Goal: Task Accomplishment & Management: Complete application form

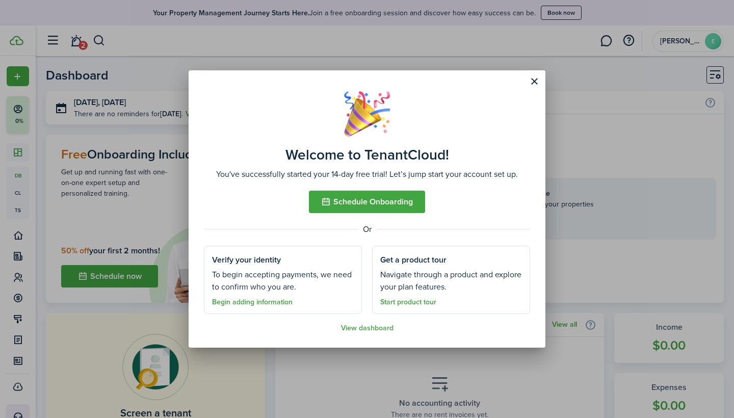
click at [419, 303] on link "Start product tour" at bounding box center [408, 302] width 56 height 8
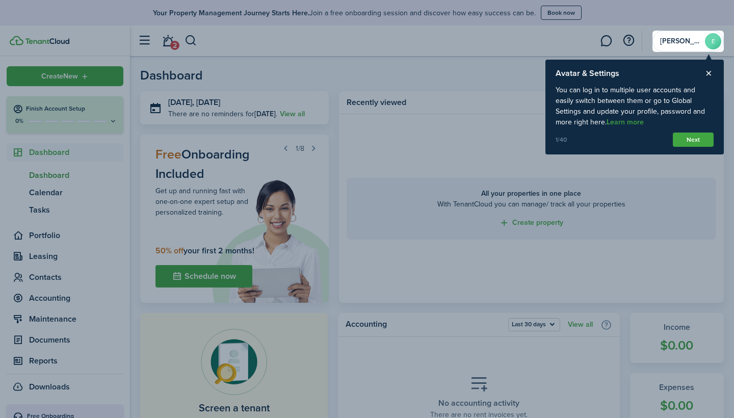
click at [685, 138] on button "Next" at bounding box center [693, 140] width 41 height 14
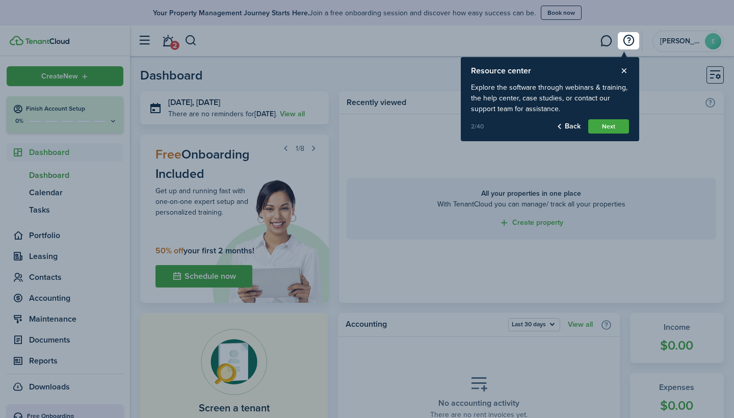
click at [624, 131] on button "Next" at bounding box center [608, 126] width 41 height 14
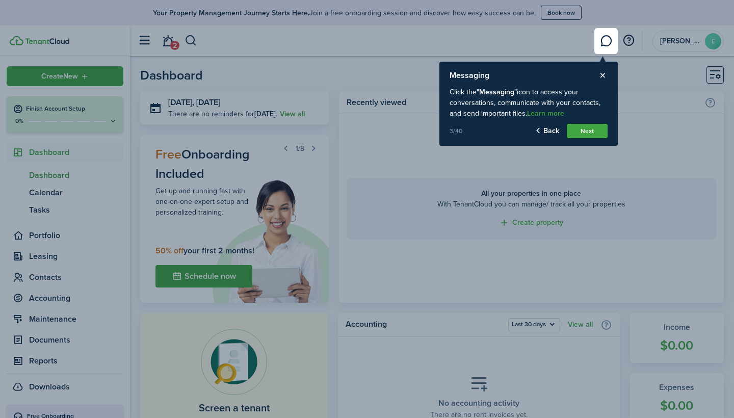
click at [601, 131] on button "Next" at bounding box center [587, 131] width 41 height 14
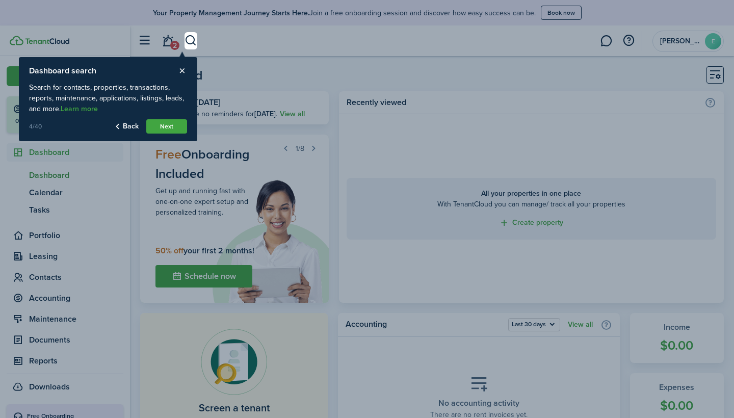
click at [155, 123] on button "Next" at bounding box center [166, 126] width 41 height 14
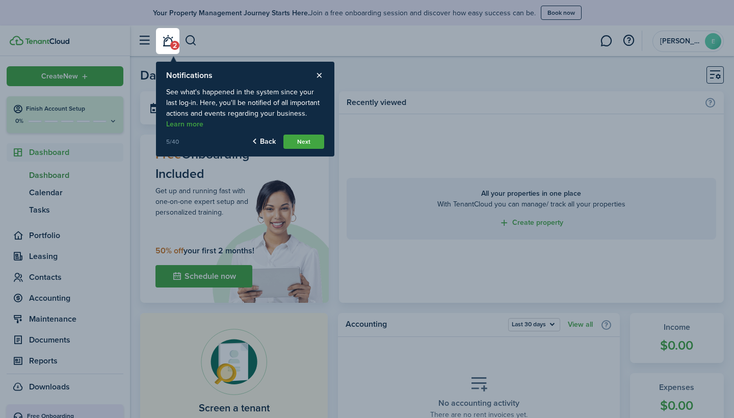
click at [309, 144] on button "Next" at bounding box center [303, 142] width 41 height 14
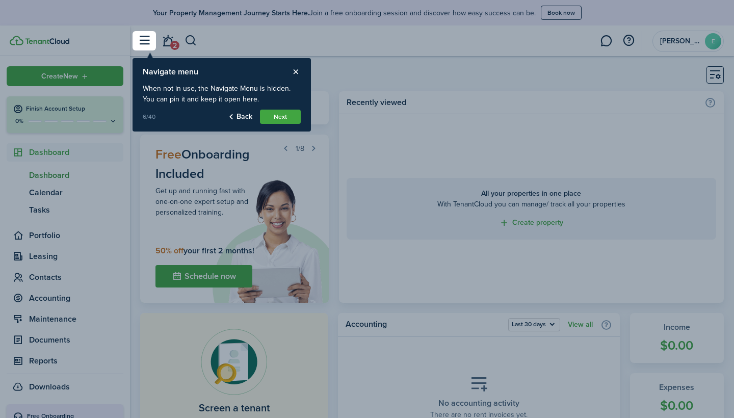
click at [288, 114] on button "Next" at bounding box center [280, 117] width 41 height 14
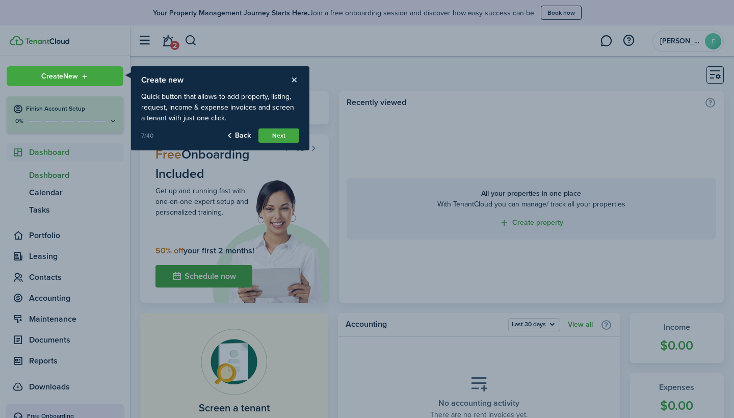
click at [287, 136] on button "Next" at bounding box center [278, 135] width 41 height 14
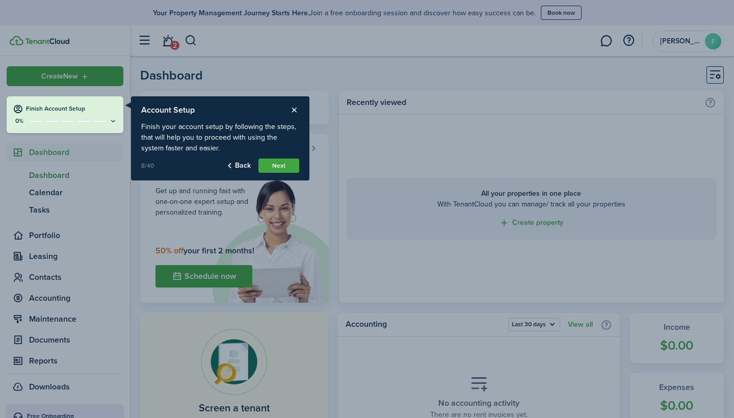
click at [281, 165] on button "Next" at bounding box center [278, 165] width 41 height 14
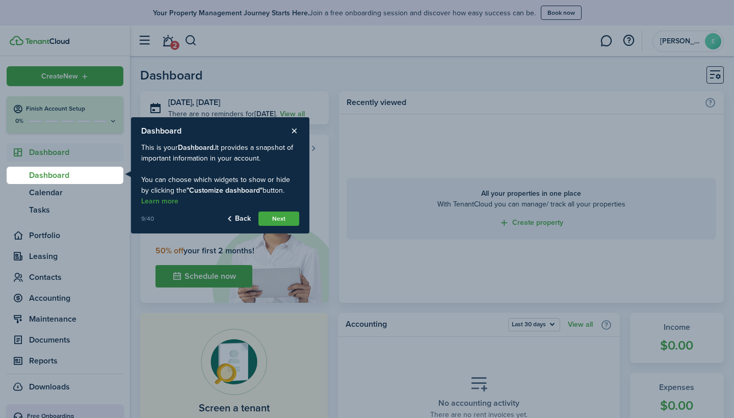
click at [279, 217] on button "Next" at bounding box center [278, 218] width 41 height 14
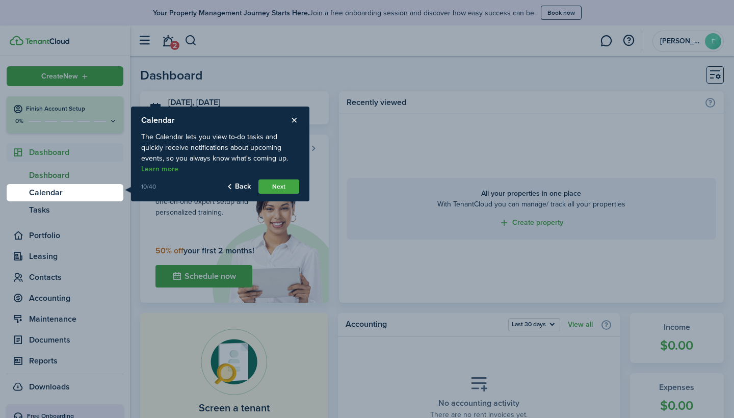
click at [288, 184] on button "Next" at bounding box center [278, 186] width 41 height 14
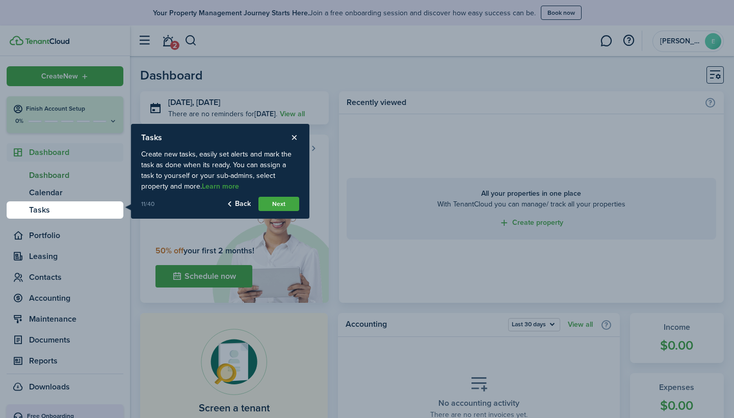
click at [285, 200] on button "Next" at bounding box center [278, 204] width 41 height 14
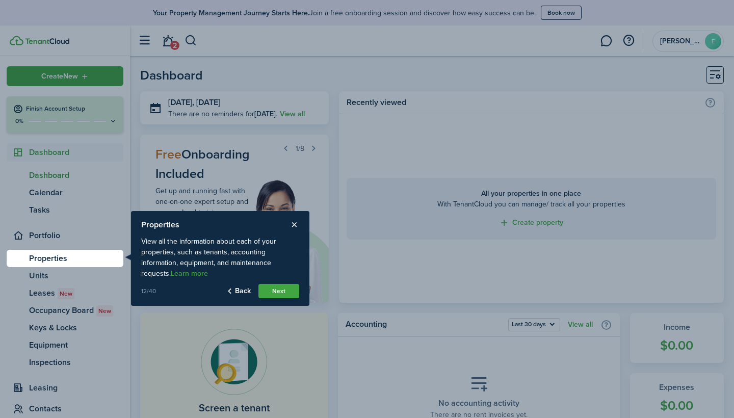
click at [275, 290] on button "Next" at bounding box center [278, 291] width 41 height 14
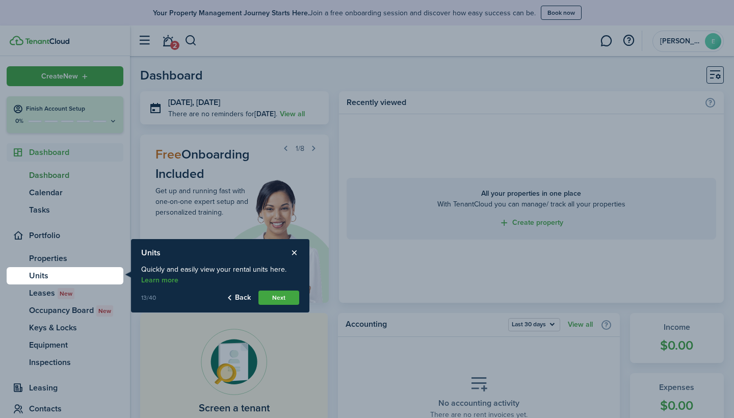
click at [276, 299] on button "Next" at bounding box center [278, 297] width 41 height 14
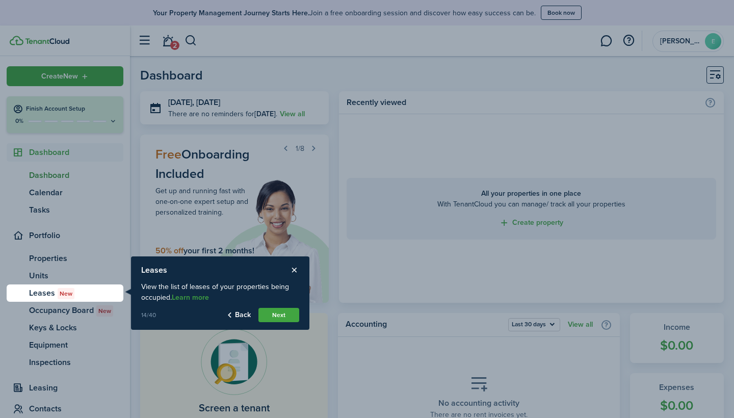
click at [276, 311] on button "Next" at bounding box center [278, 315] width 41 height 14
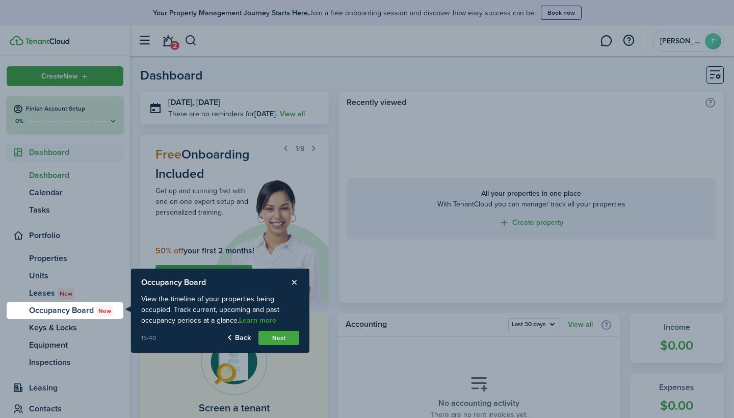
click at [273, 333] on button "Next" at bounding box center [278, 338] width 41 height 14
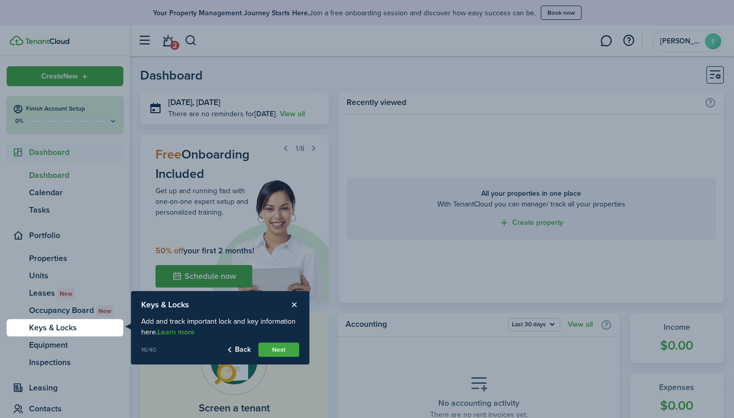
click at [273, 350] on button "Next" at bounding box center [278, 349] width 41 height 14
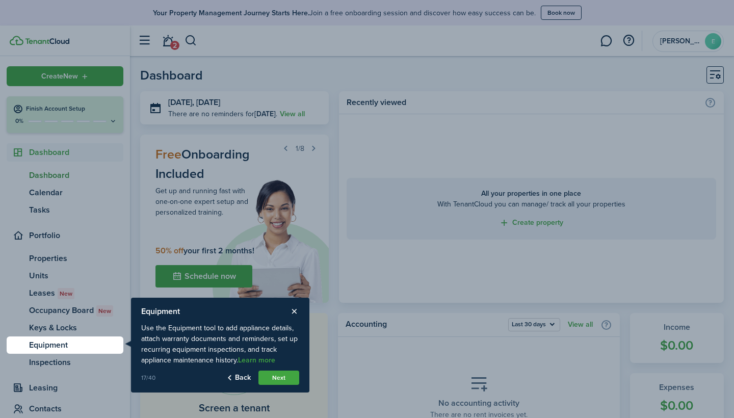
click at [273, 372] on button "Next" at bounding box center [278, 378] width 41 height 14
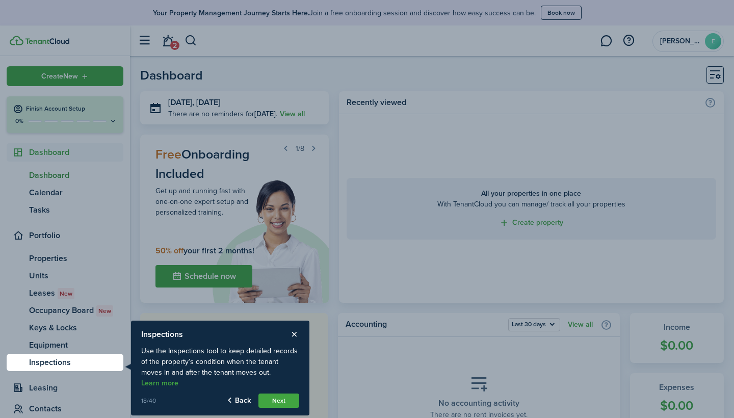
click at [274, 393] on button "Next" at bounding box center [278, 400] width 41 height 14
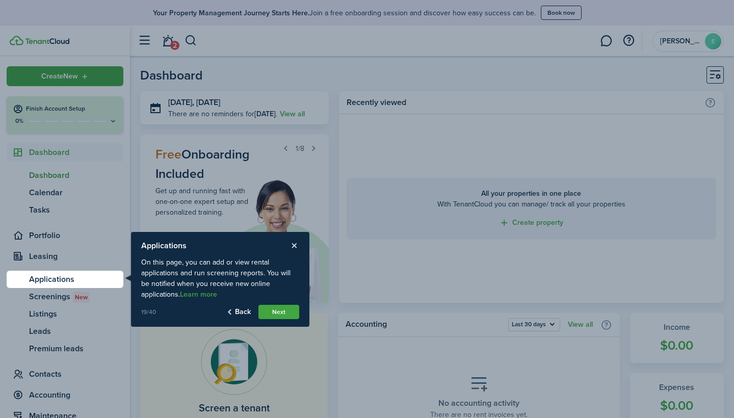
click at [275, 310] on button "Next" at bounding box center [278, 312] width 41 height 14
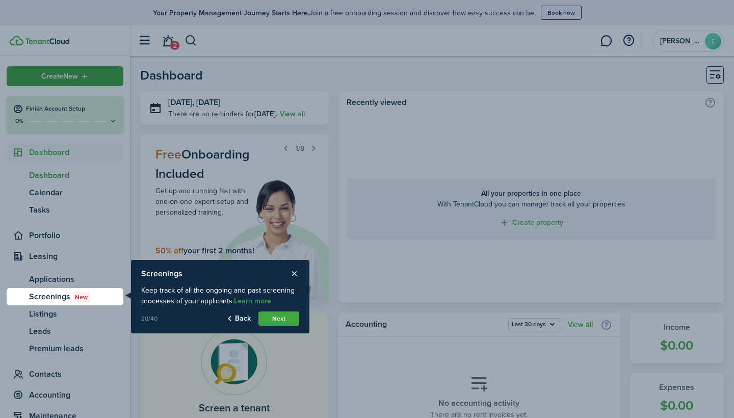
click at [279, 323] on button "Next" at bounding box center [278, 318] width 41 height 14
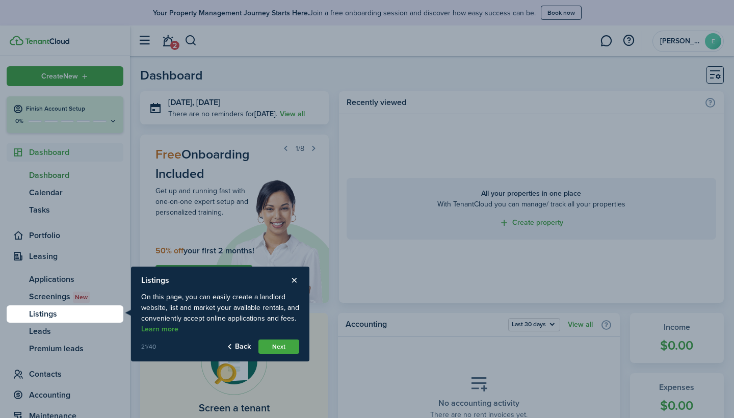
click at [278, 340] on button "Next" at bounding box center [278, 346] width 41 height 14
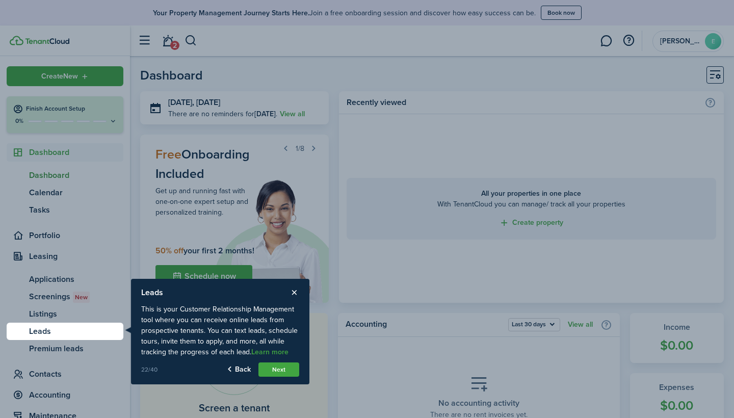
click at [277, 363] on button "Next" at bounding box center [278, 369] width 41 height 14
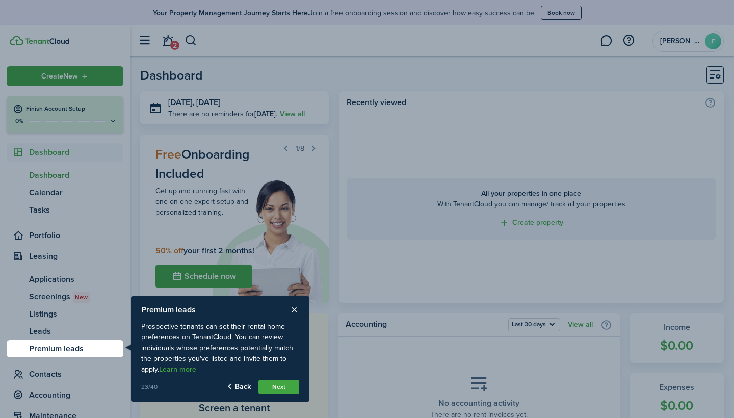
click at [281, 386] on button "Next" at bounding box center [278, 387] width 41 height 14
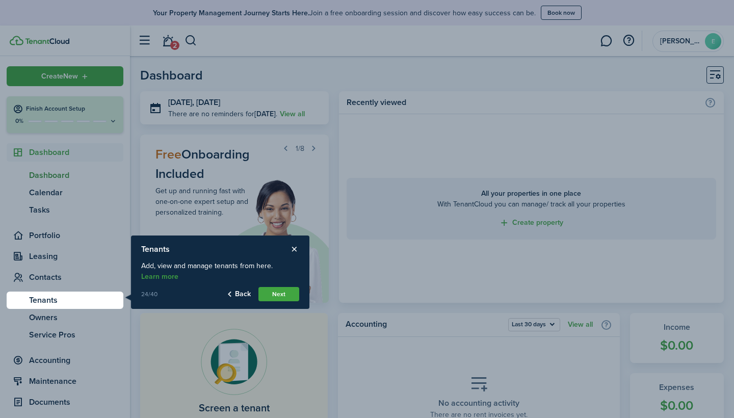
click at [280, 292] on button "Next" at bounding box center [278, 294] width 41 height 14
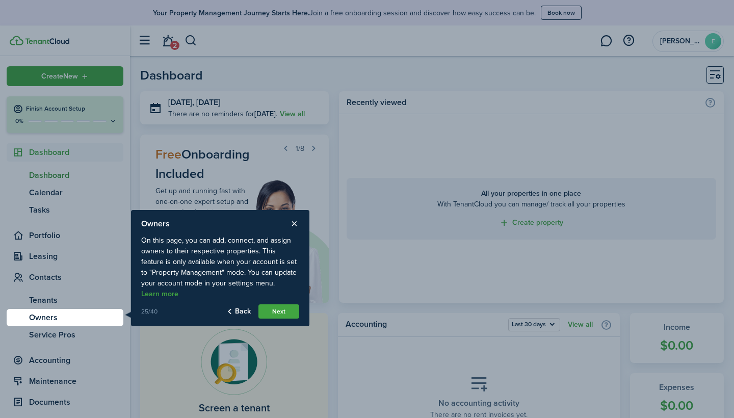
click at [279, 306] on button "Next" at bounding box center [278, 311] width 41 height 14
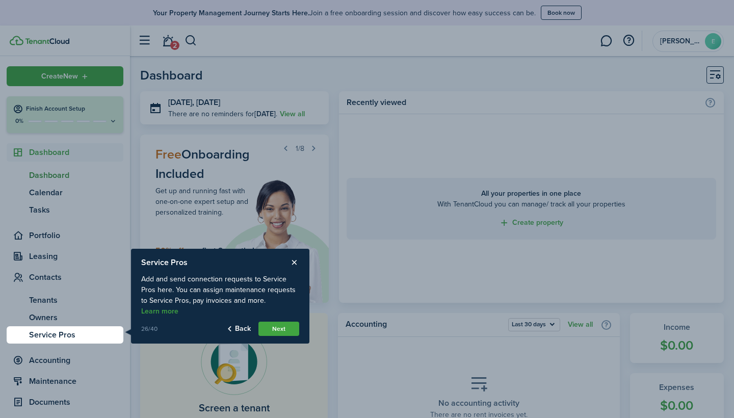
click at [281, 330] on button "Next" at bounding box center [278, 329] width 41 height 14
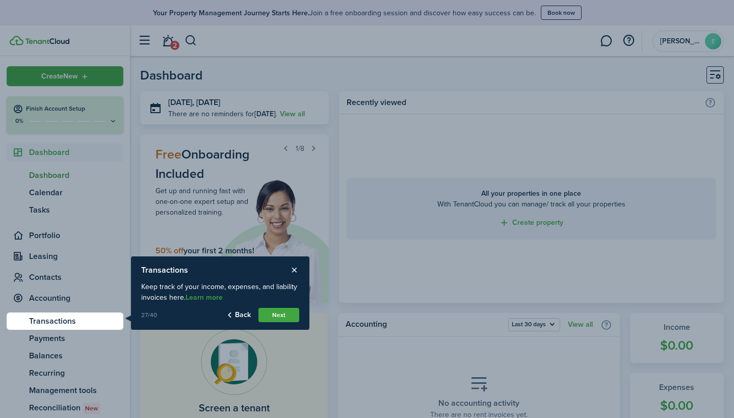
click at [284, 315] on button "Next" at bounding box center [278, 315] width 41 height 14
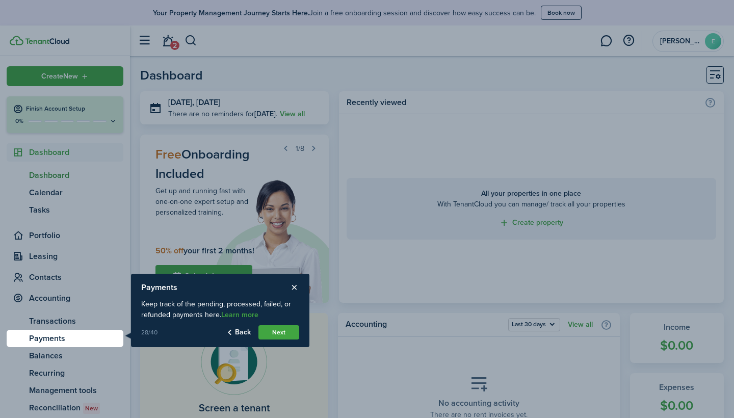
click at [282, 332] on button "Next" at bounding box center [278, 332] width 41 height 14
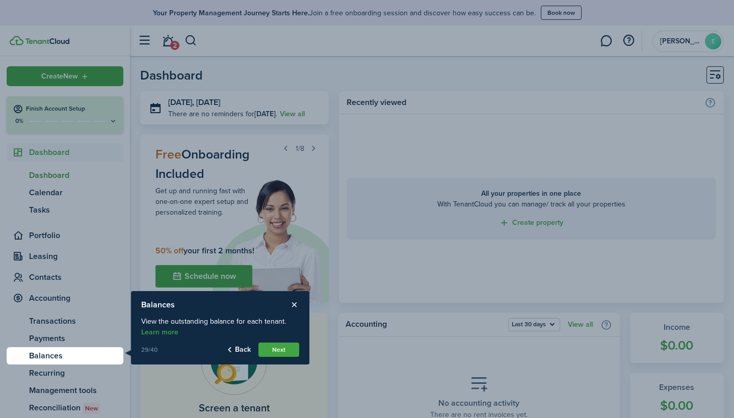
click at [279, 348] on button "Next" at bounding box center [278, 349] width 41 height 14
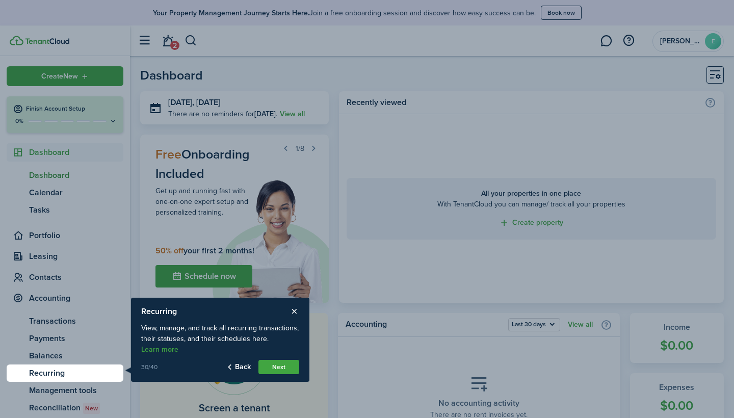
click at [280, 362] on button "Next" at bounding box center [278, 367] width 41 height 14
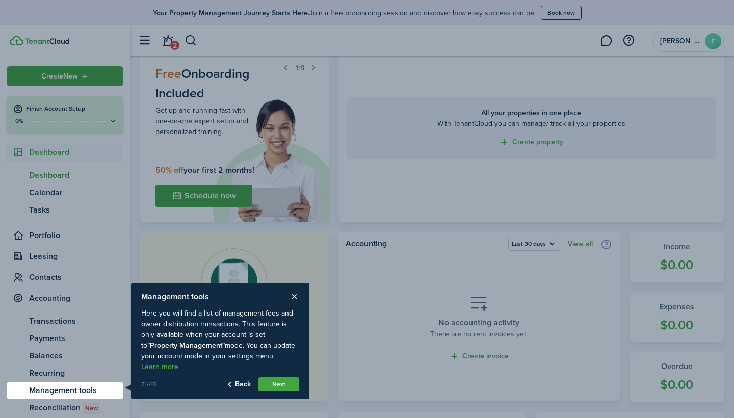
scroll to position [88, 0]
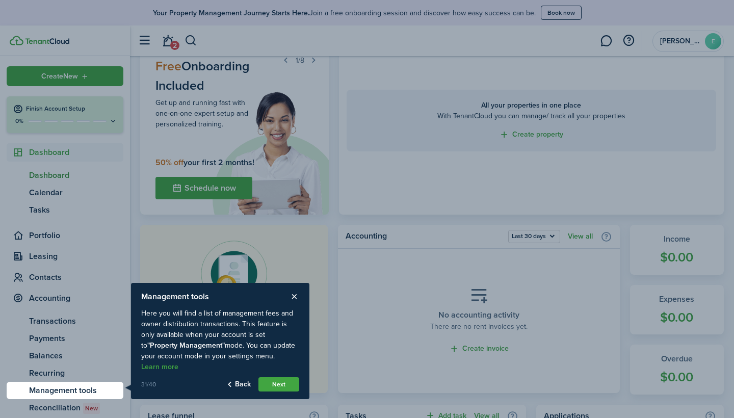
click at [279, 384] on button "Next" at bounding box center [278, 384] width 41 height 14
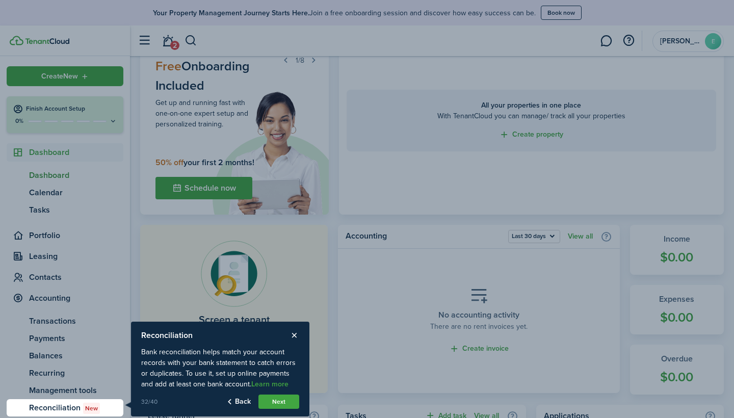
click at [269, 399] on button "Next" at bounding box center [278, 401] width 41 height 14
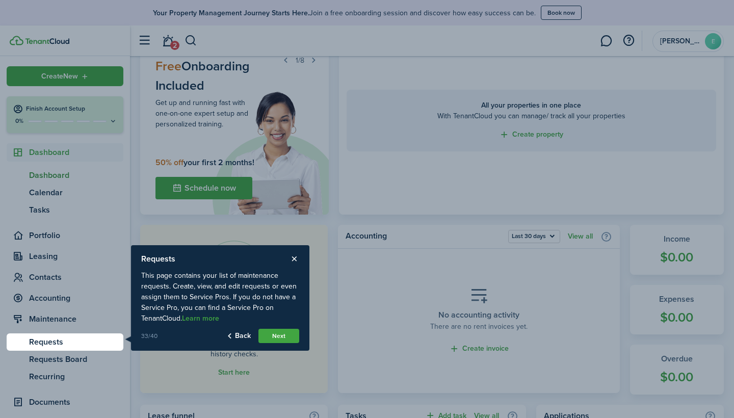
click at [271, 335] on button "Next" at bounding box center [278, 336] width 41 height 14
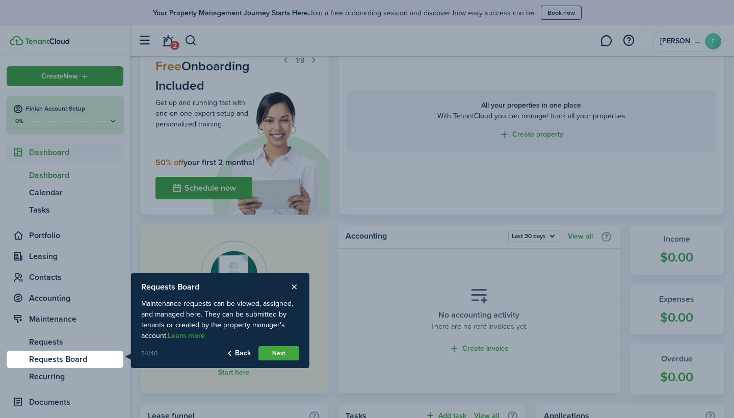
click at [270, 347] on button "Next" at bounding box center [278, 353] width 41 height 14
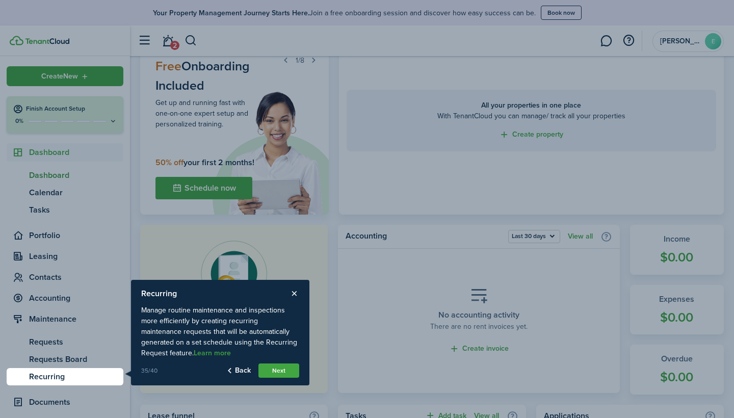
click at [269, 367] on button "Next" at bounding box center [278, 370] width 41 height 14
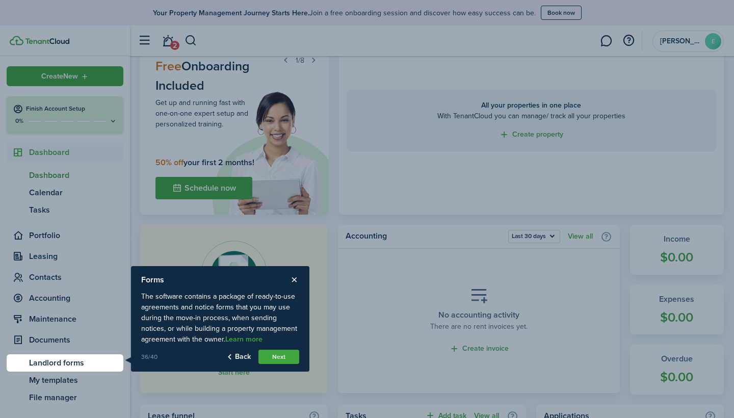
click at [273, 355] on button "Next" at bounding box center [278, 357] width 41 height 14
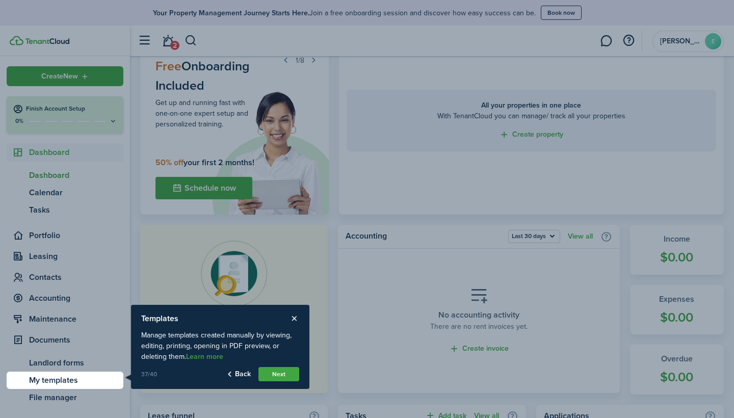
click at [274, 370] on button "Next" at bounding box center [278, 374] width 41 height 14
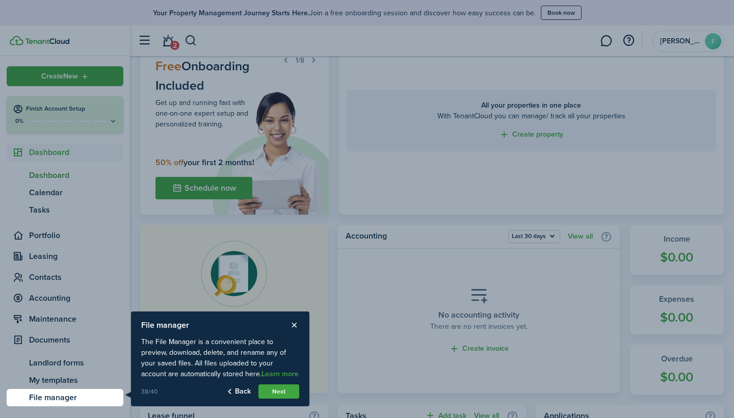
click at [273, 388] on button "Next" at bounding box center [278, 391] width 41 height 14
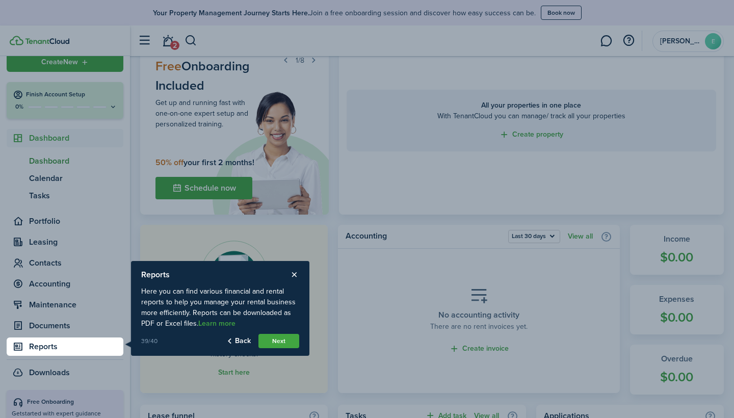
click at [281, 342] on button "Next" at bounding box center [278, 341] width 41 height 14
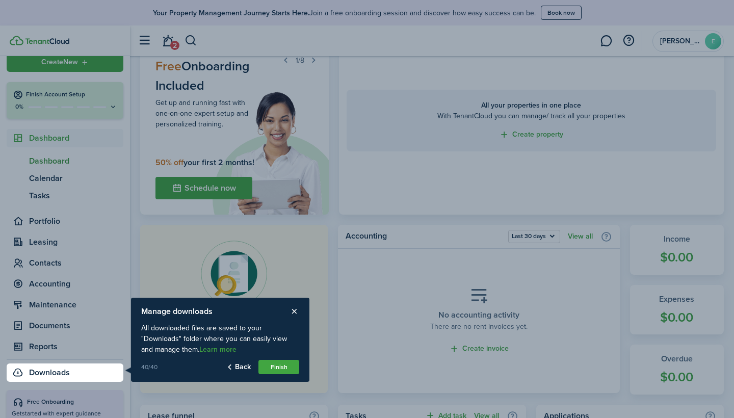
click at [276, 369] on button "Finish" at bounding box center [278, 367] width 41 height 14
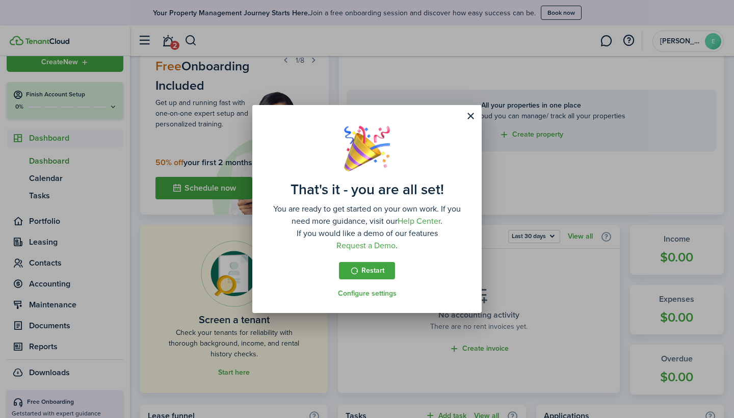
click at [469, 118] on button "Close modal" at bounding box center [470, 116] width 17 height 17
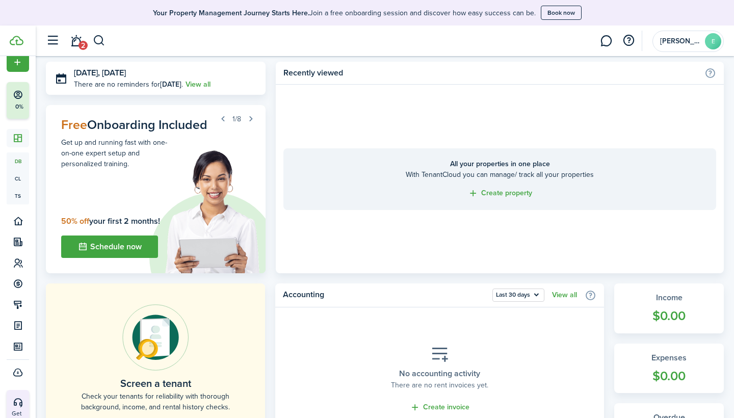
scroll to position [29, 0]
click at [147, 238] on button "Schedule now" at bounding box center [109, 247] width 97 height 22
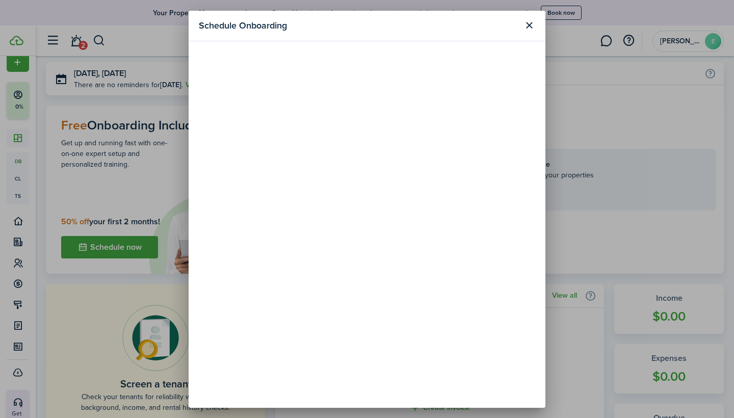
scroll to position [0, 0]
click at [530, 22] on button "Close modal" at bounding box center [528, 25] width 17 height 17
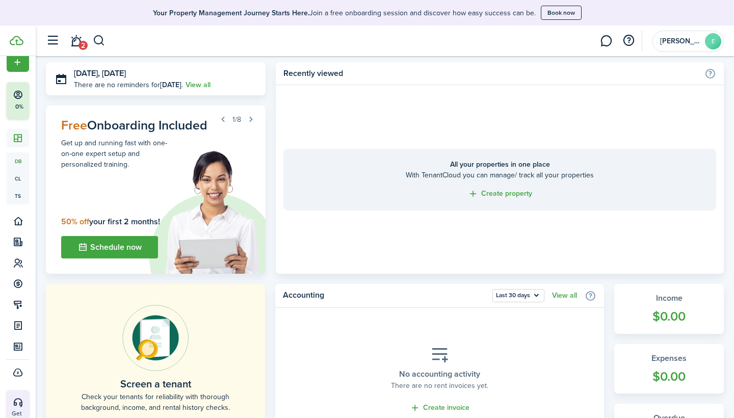
click at [250, 122] on button "button" at bounding box center [251, 119] width 14 height 14
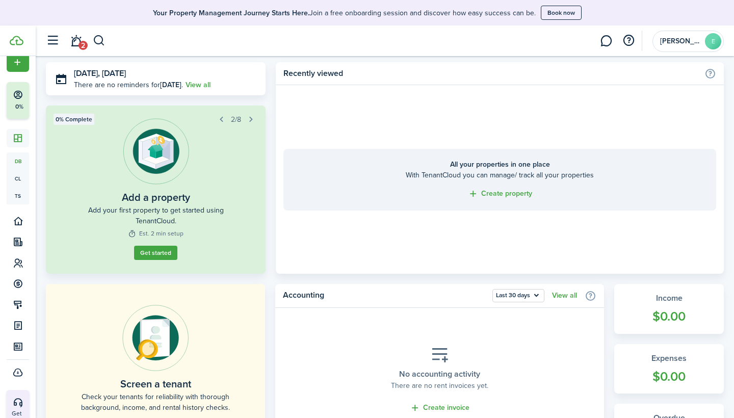
click at [218, 118] on button "button" at bounding box center [221, 119] width 14 height 14
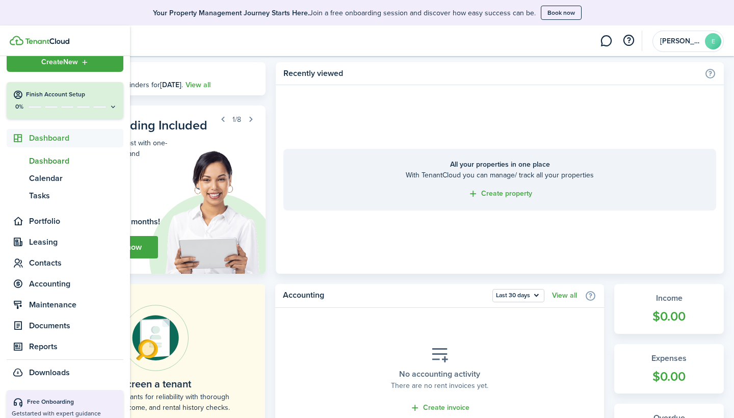
click at [31, 101] on button "Finish Account Setup 0%" at bounding box center [65, 100] width 117 height 37
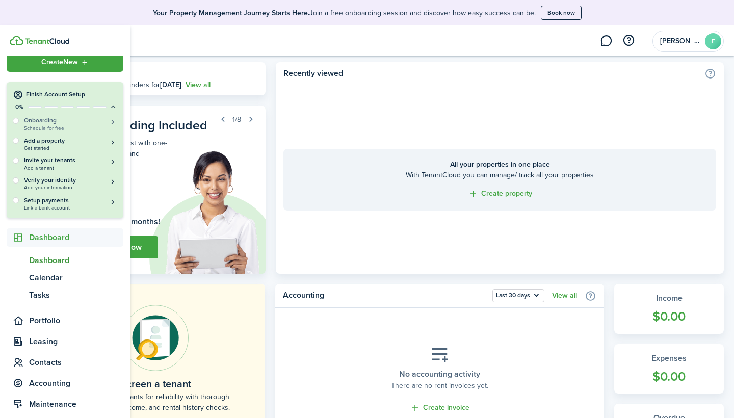
click at [113, 123] on button "Onboarding Schedule for free" at bounding box center [70, 123] width 93 height 15
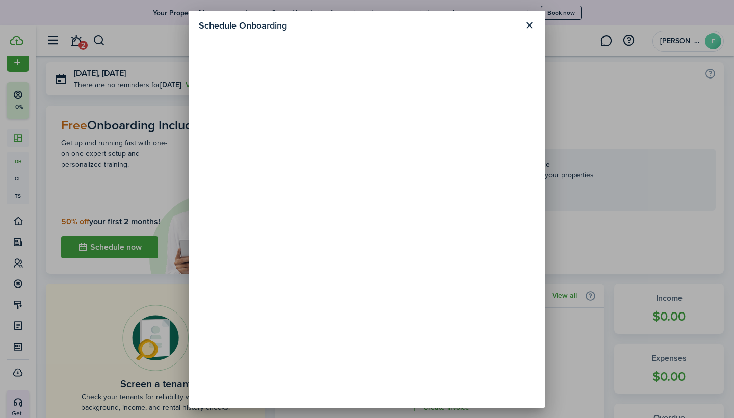
click at [531, 25] on button "Close modal" at bounding box center [528, 25] width 17 height 17
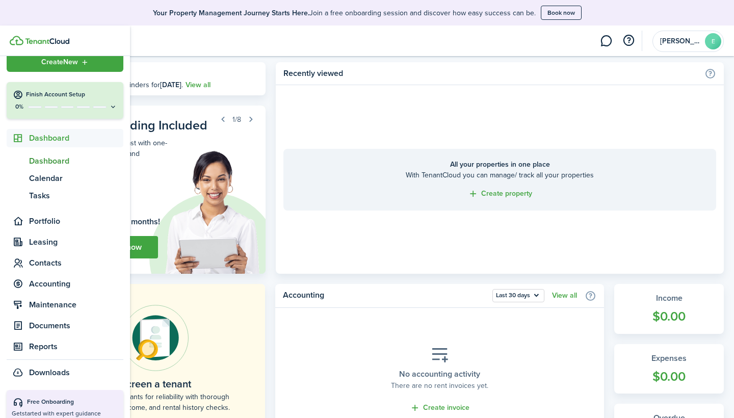
click at [112, 111] on div "0%" at bounding box center [65, 106] width 104 height 9
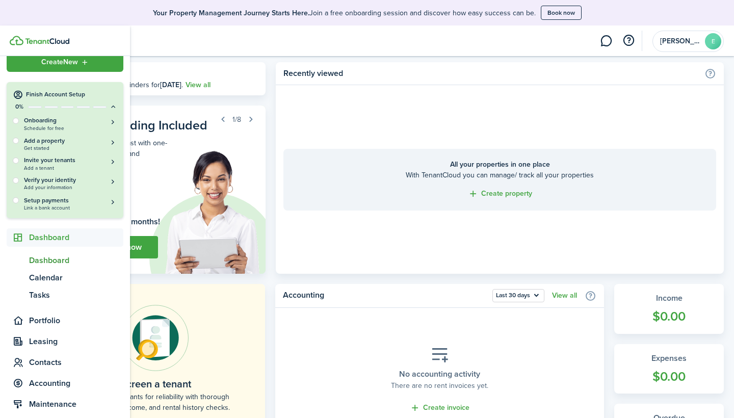
click at [98, 60] on div "Create New" at bounding box center [65, 62] width 117 height 20
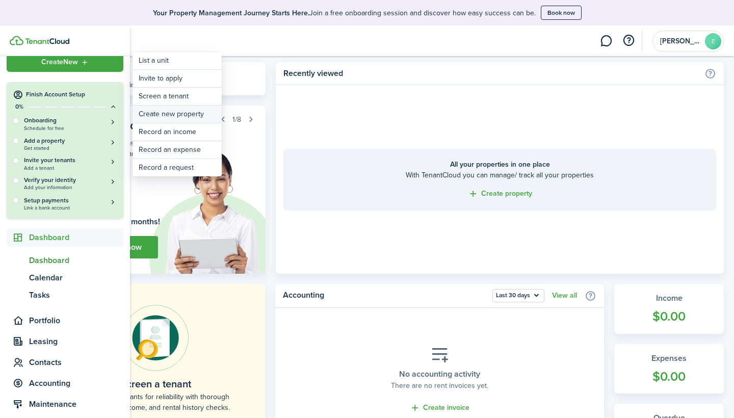
click at [171, 112] on link "Create new property" at bounding box center [177, 113] width 89 height 17
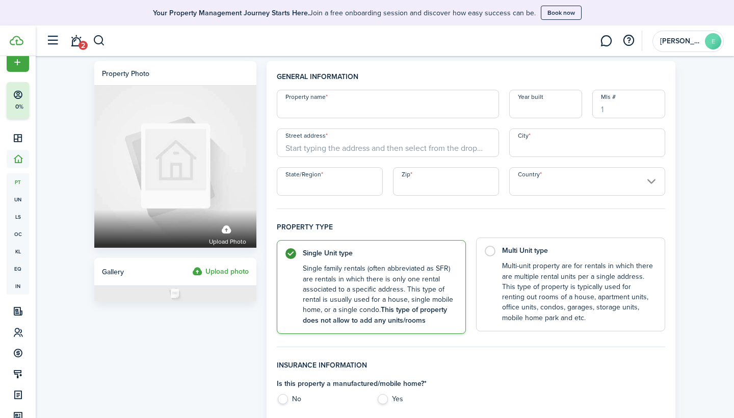
click at [536, 269] on control-radio-card-description "Multi-unit property are for rentals in which there are multiple rental units pe…" at bounding box center [578, 292] width 152 height 62
radio input "false"
radio input "true"
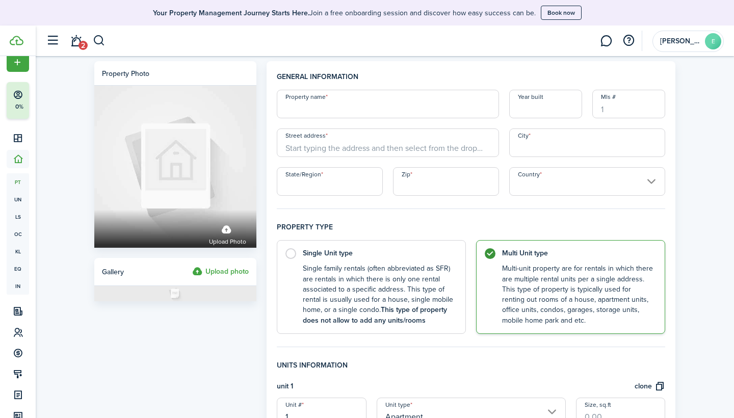
click at [378, 108] on input "Property name" at bounding box center [388, 104] width 222 height 29
type input "[STREET_ADDRESS]"
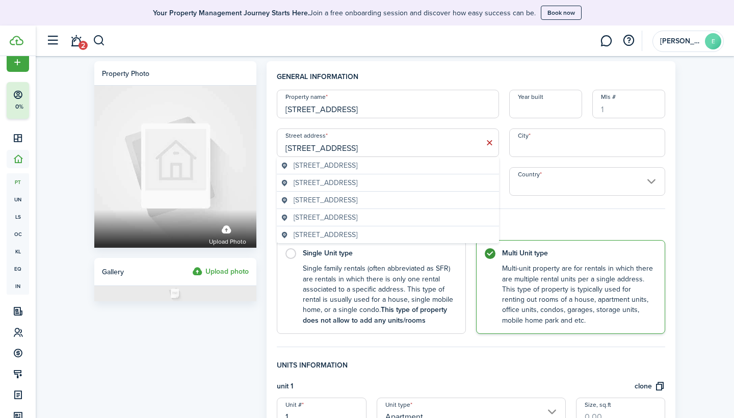
type input "[STREET_ADDRESS]"
click at [350, 235] on span "[STREET_ADDRESS]" at bounding box center [326, 234] width 64 height 11
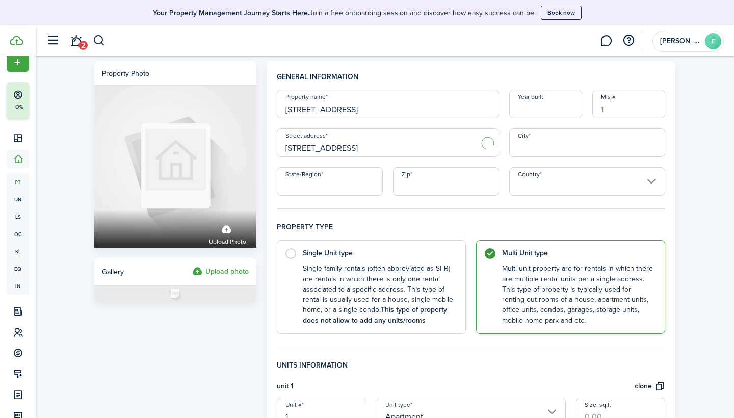
type input "Phoenix"
type input "AZ"
type input "85003"
type input "[GEOGRAPHIC_DATA]"
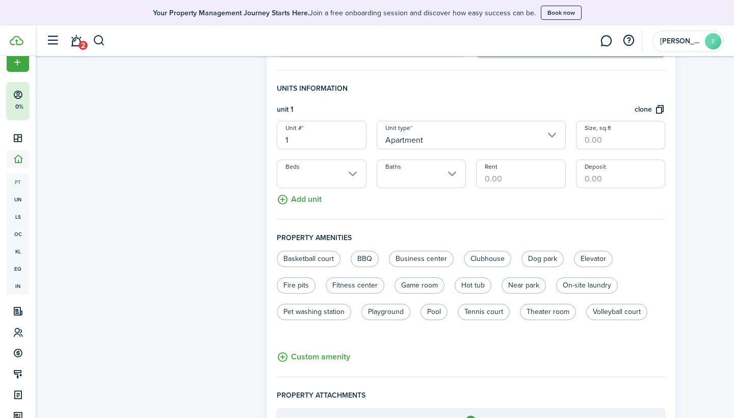
scroll to position [279, 0]
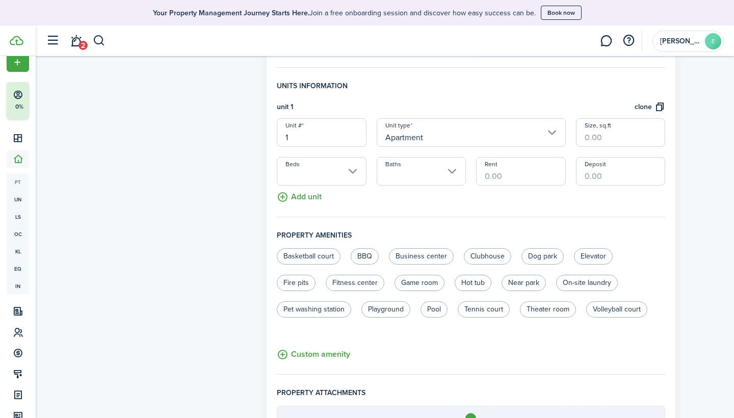
click at [312, 196] on button "Add unit" at bounding box center [299, 195] width 45 height 18
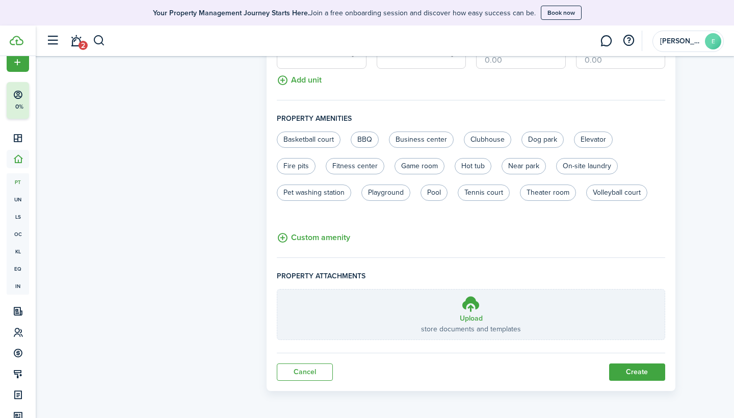
scroll to position [499, 0]
click at [647, 377] on button "Create" at bounding box center [637, 372] width 56 height 17
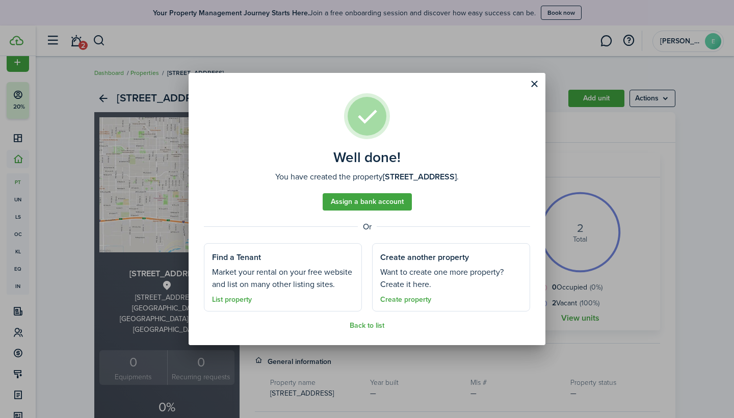
click at [533, 86] on button "Close modal" at bounding box center [533, 83] width 17 height 17
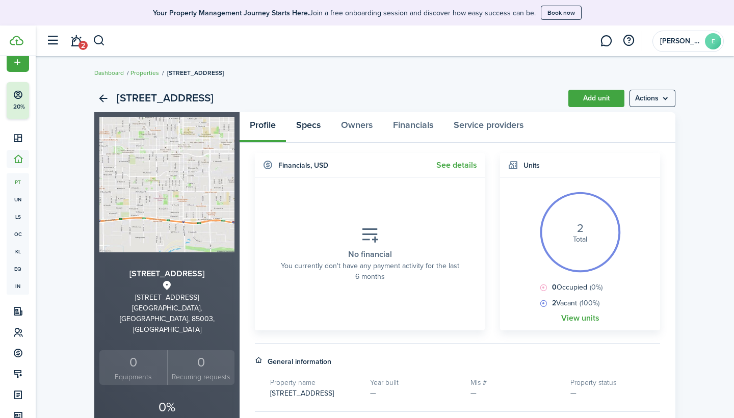
click at [311, 128] on link "Specs" at bounding box center [308, 127] width 45 height 31
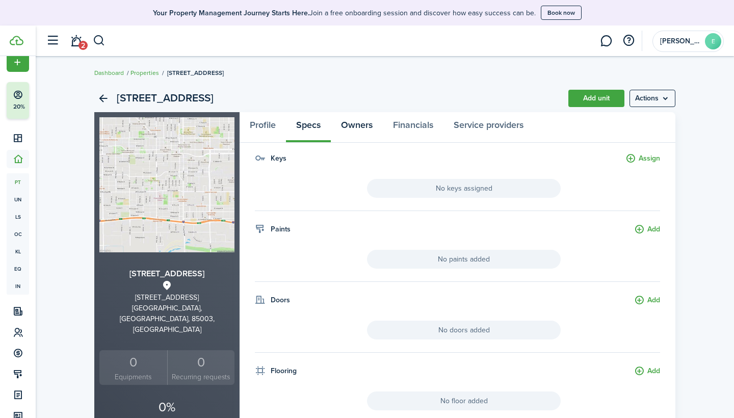
click at [356, 132] on link "Owners" at bounding box center [357, 127] width 52 height 31
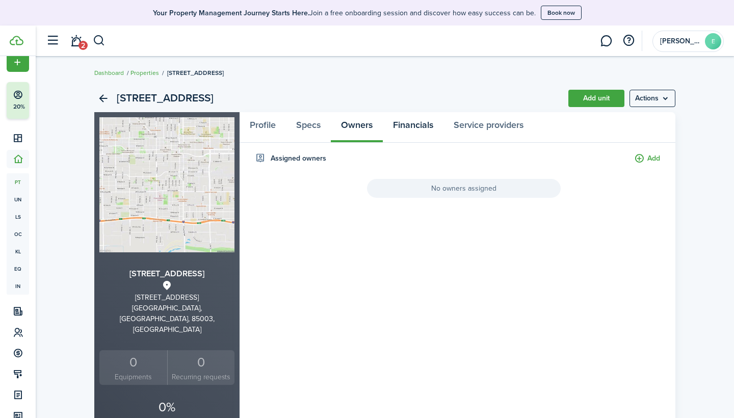
click at [402, 129] on link "Financials" at bounding box center [413, 127] width 61 height 31
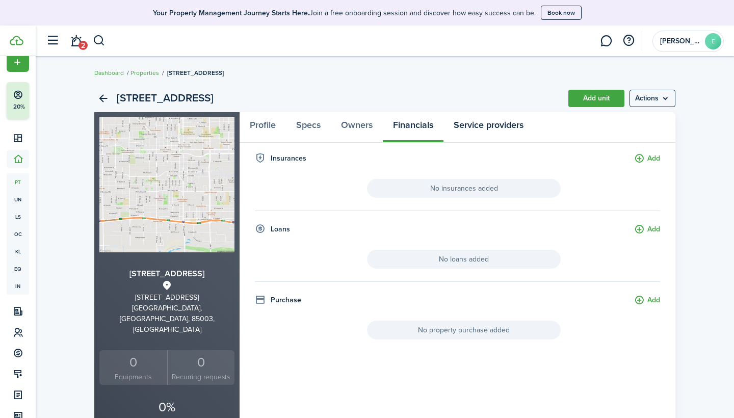
click at [490, 129] on link "Service providers" at bounding box center [488, 127] width 90 height 31
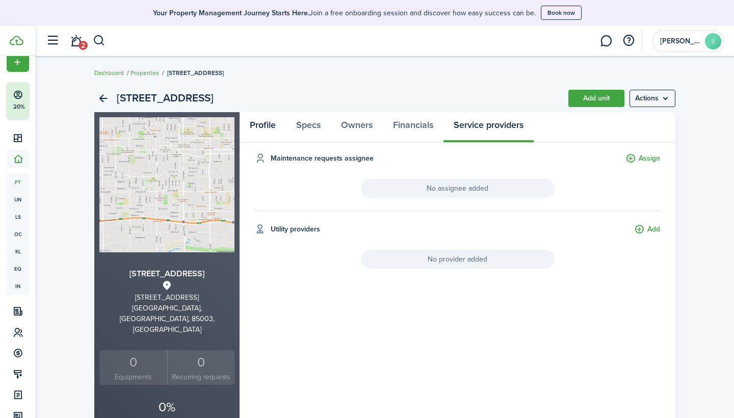
click at [273, 125] on link "Profile" at bounding box center [263, 127] width 46 height 31
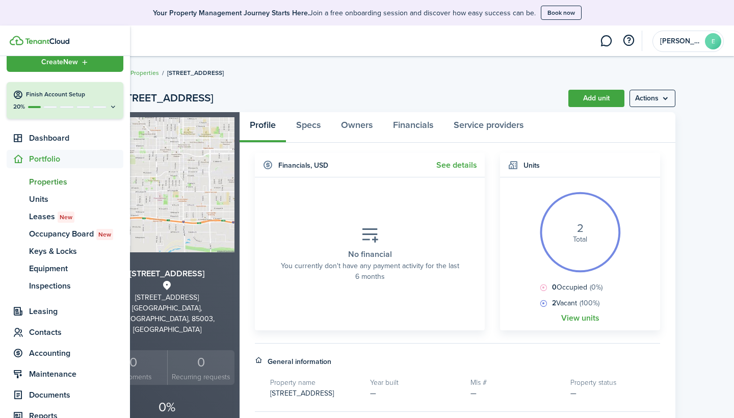
click at [48, 65] on span "Create New" at bounding box center [59, 62] width 37 height 7
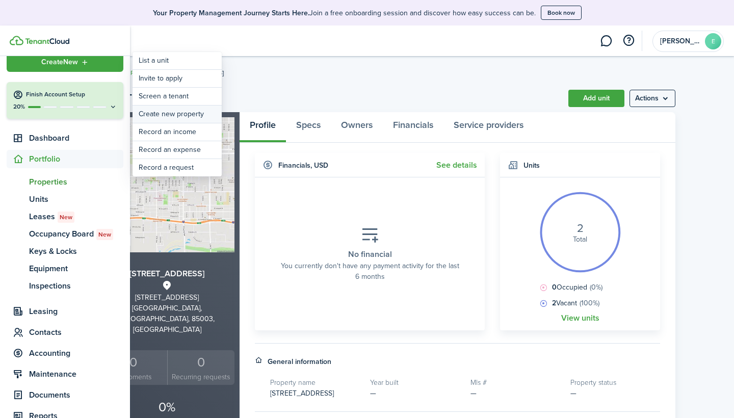
click at [181, 118] on link "Create new property" at bounding box center [177, 113] width 89 height 17
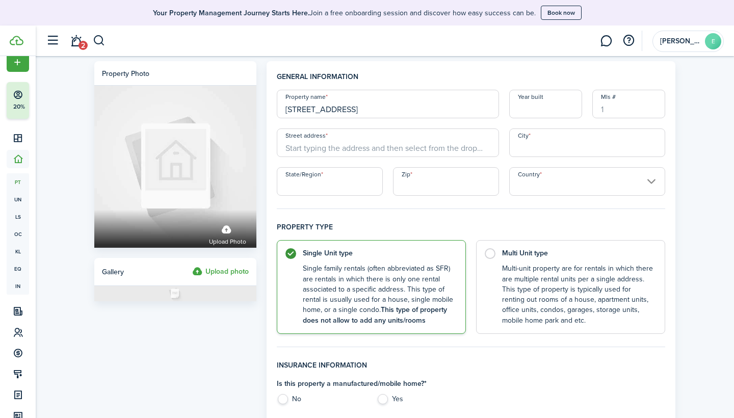
type input "[STREET_ADDRESS]"
click at [413, 164] on geo-item "[STREET_ADDRESS]" at bounding box center [388, 165] width 214 height 11
type input "[STREET_ADDRESS]"
type input "Phoenix"
type input "AZ"
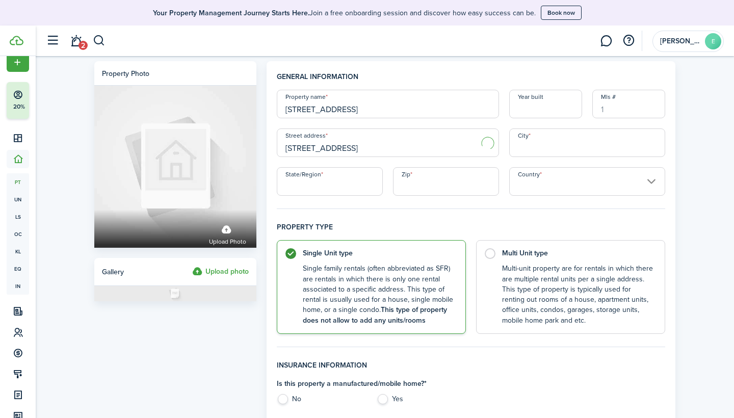
type input "85003"
type input "[GEOGRAPHIC_DATA]"
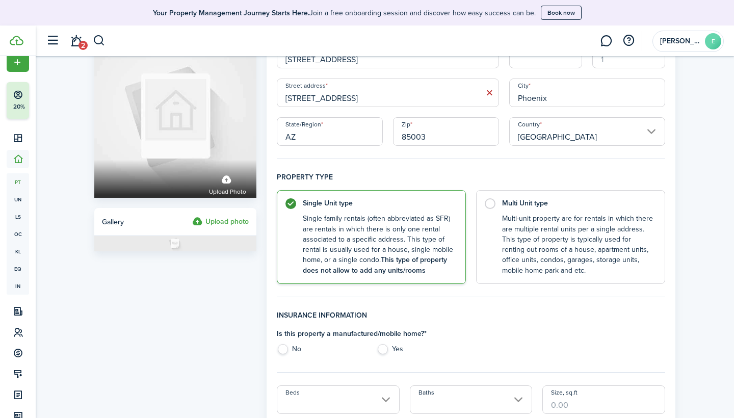
scroll to position [50, 0]
click at [507, 230] on control-radio-card-description "Multi-unit property are for rentals in which there are multiple rental units pe…" at bounding box center [578, 241] width 152 height 62
radio input "false"
radio input "true"
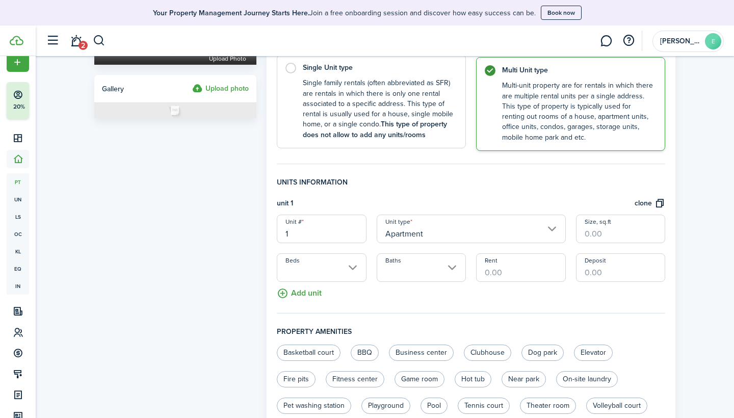
scroll to position [191, 0]
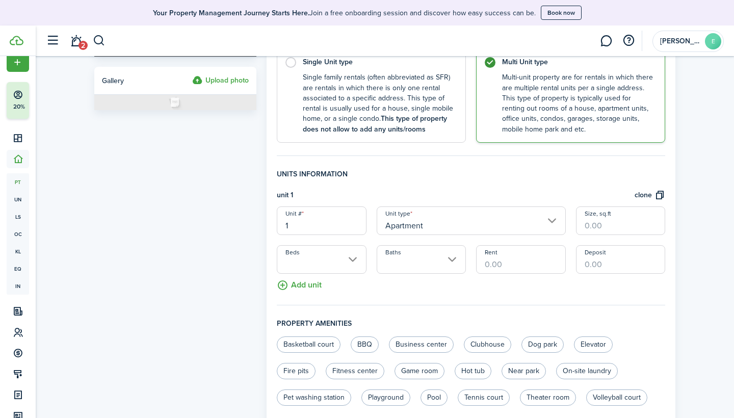
click at [297, 282] on button "Add unit" at bounding box center [299, 283] width 45 height 18
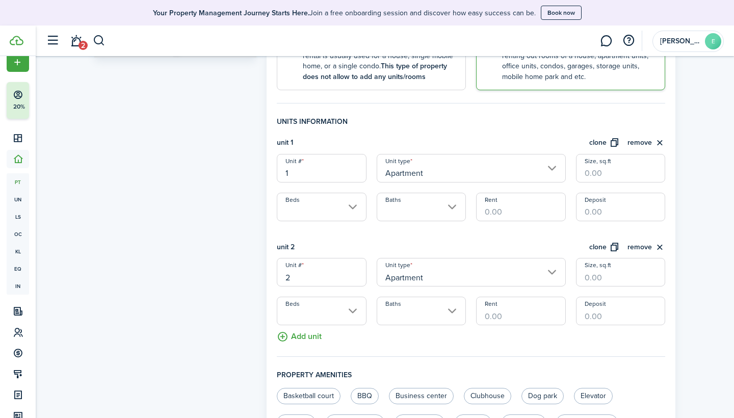
scroll to position [260, 0]
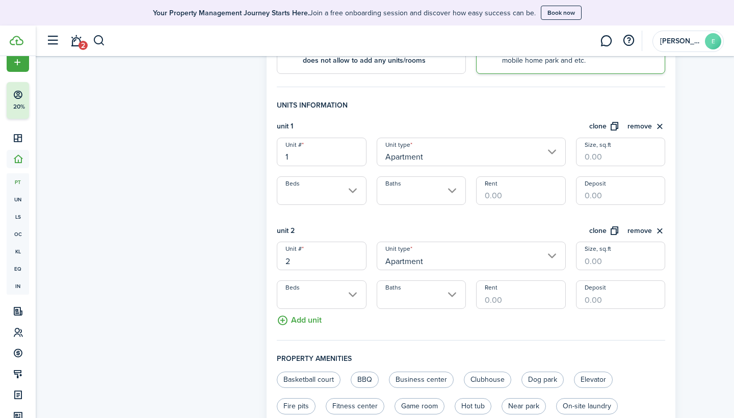
click at [425, 155] on input "Apartment" at bounding box center [471, 152] width 189 height 29
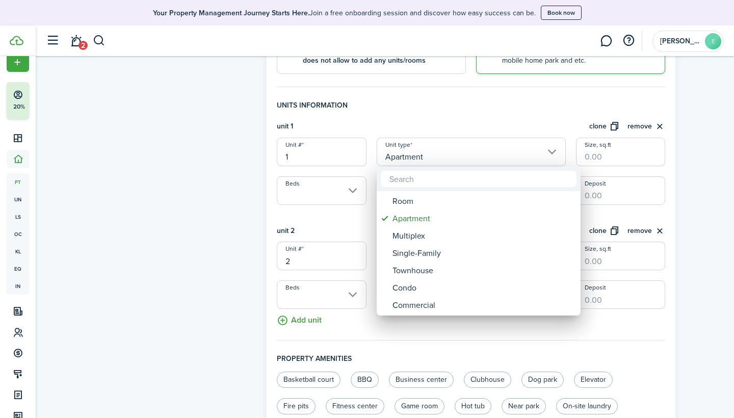
click at [463, 105] on div at bounding box center [366, 208] width 897 height 581
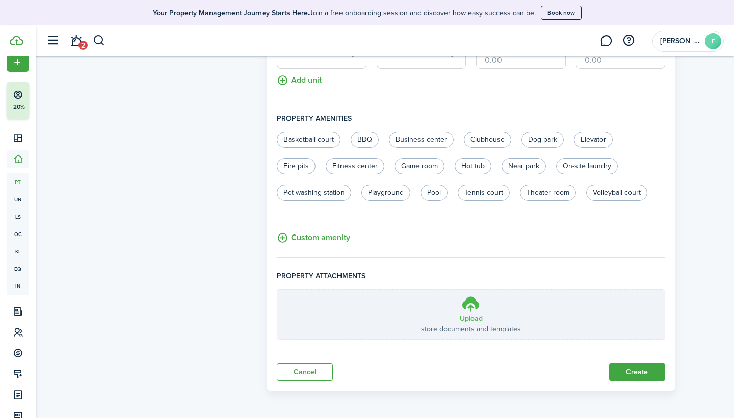
scroll to position [499, 0]
click at [625, 375] on button "Create" at bounding box center [637, 372] width 56 height 17
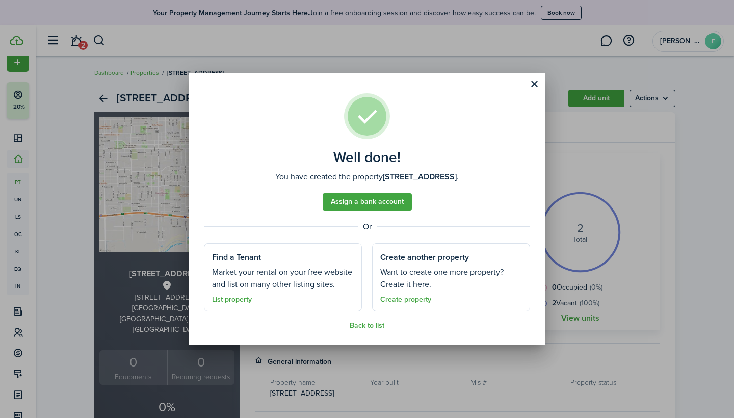
click at [534, 85] on button "Close modal" at bounding box center [533, 83] width 17 height 17
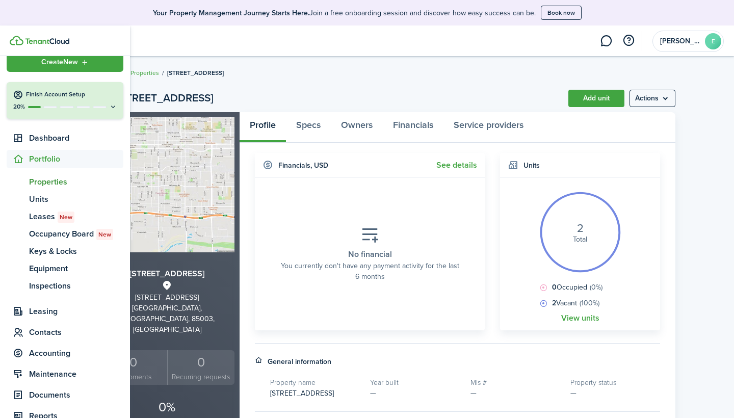
click at [38, 60] on div "Create New" at bounding box center [65, 62] width 117 height 20
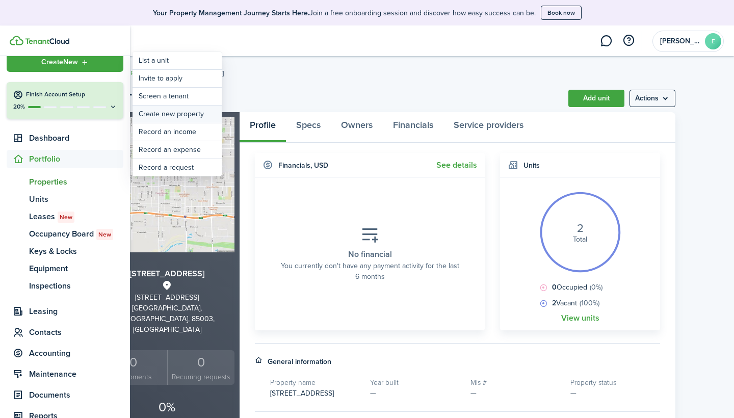
click at [183, 119] on link "Create new property" at bounding box center [177, 113] width 89 height 17
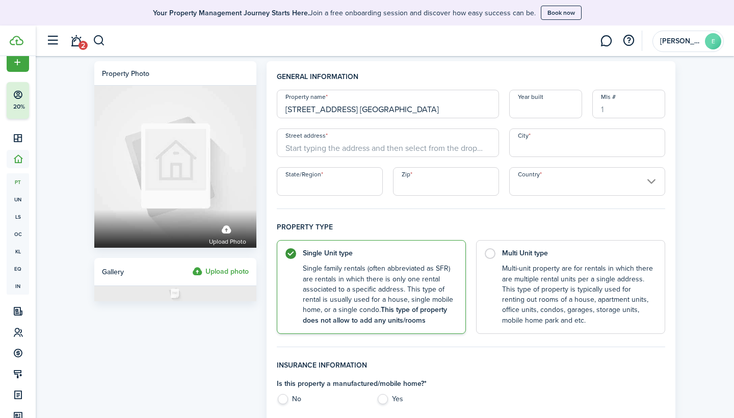
type input "[STREET_ADDRESS] [GEOGRAPHIC_DATA]"
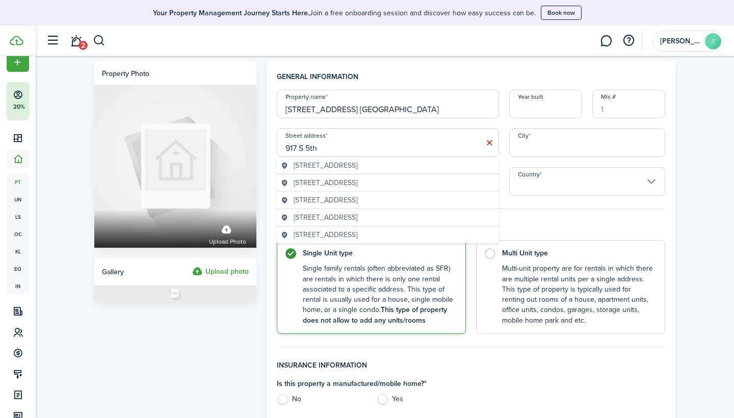
click at [349, 179] on span "[STREET_ADDRESS]" at bounding box center [326, 182] width 64 height 11
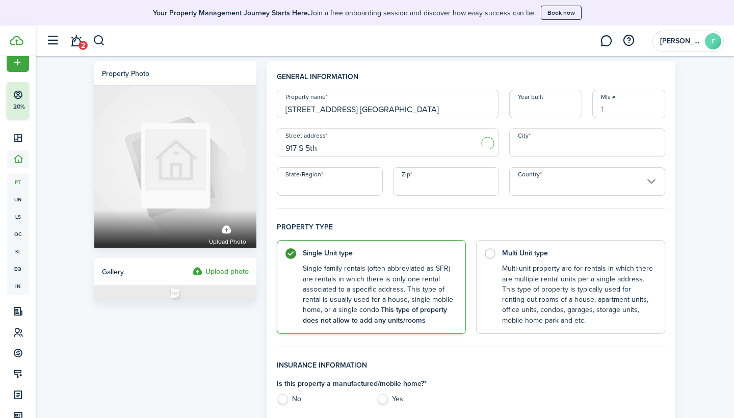
type input "[STREET_ADDRESS]"
type input "Phoenix"
type input "AZ"
type input "85003"
type input "[GEOGRAPHIC_DATA]"
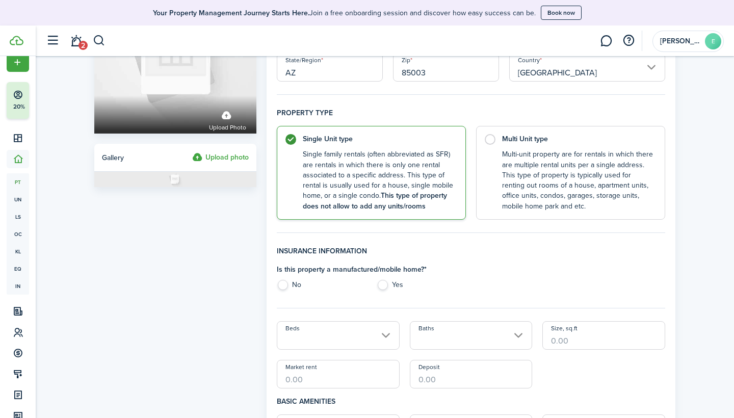
scroll to position [126, 0]
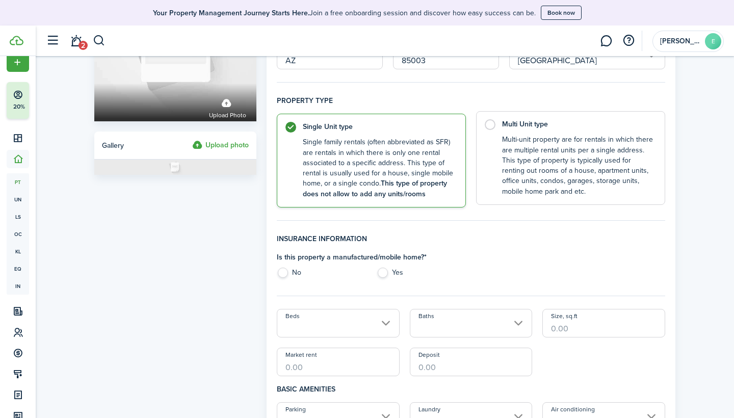
click at [542, 166] on control-radio-card-description "Multi-unit property are for rentals in which there are multiple rental units pe…" at bounding box center [578, 166] width 152 height 62
radio input "false"
radio input "true"
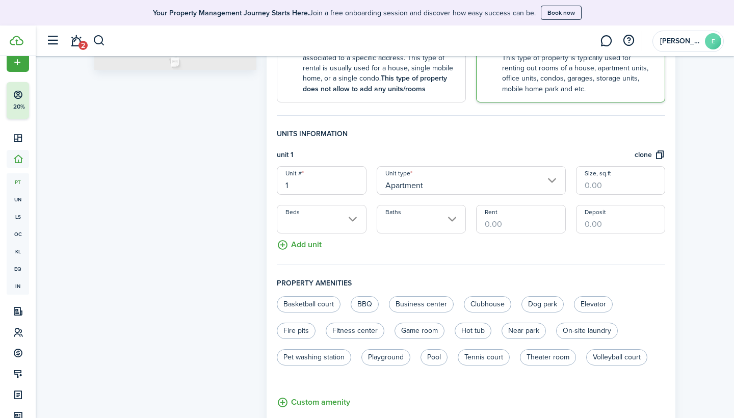
scroll to position [243, 0]
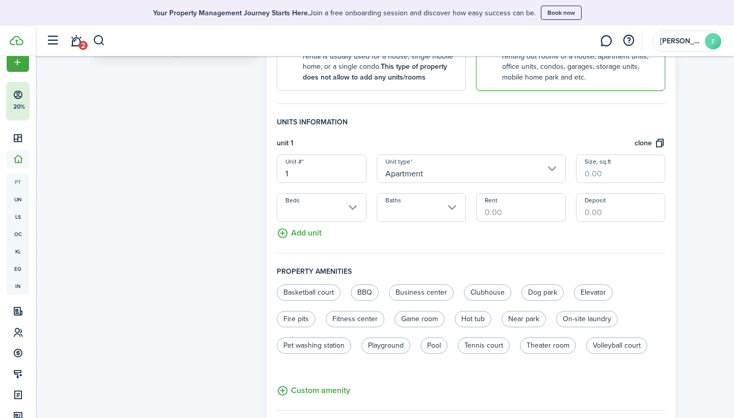
click at [314, 233] on button "Add unit" at bounding box center [299, 231] width 45 height 18
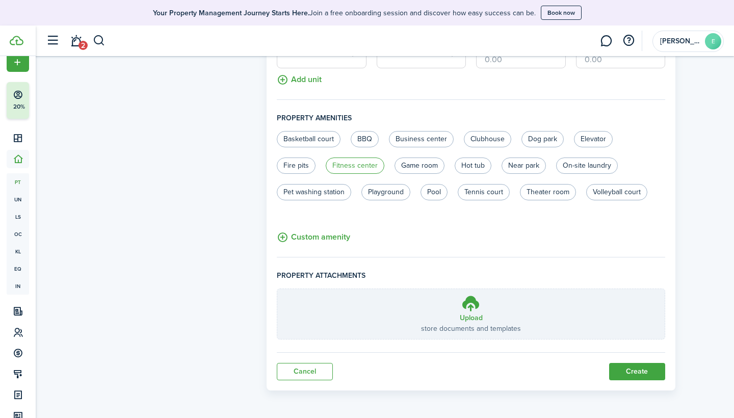
scroll to position [499, 0]
click at [648, 374] on button "Create" at bounding box center [637, 372] width 56 height 17
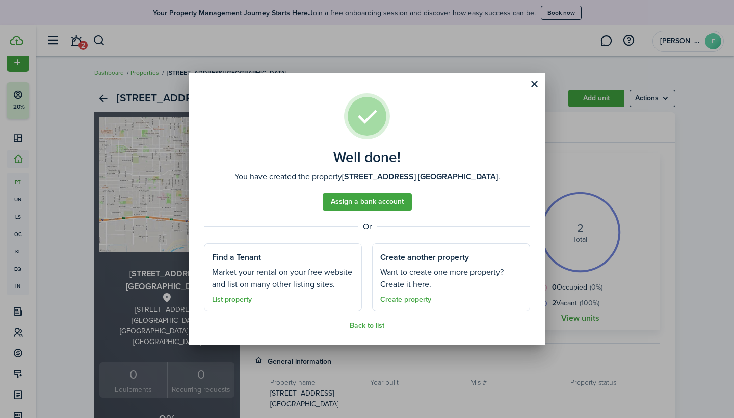
click at [533, 83] on button "Close modal" at bounding box center [533, 83] width 17 height 17
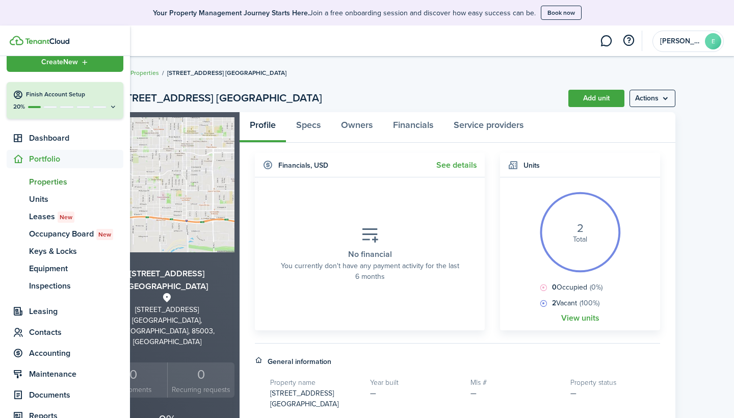
click at [26, 68] on div "Create New" at bounding box center [65, 62] width 117 height 20
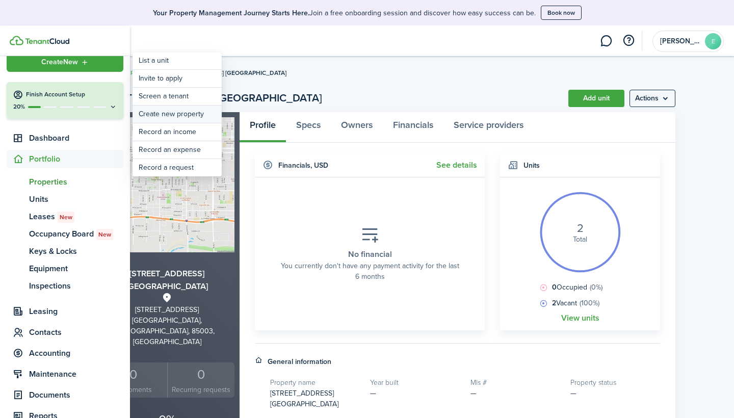
click at [173, 117] on link "Create new property" at bounding box center [177, 113] width 89 height 17
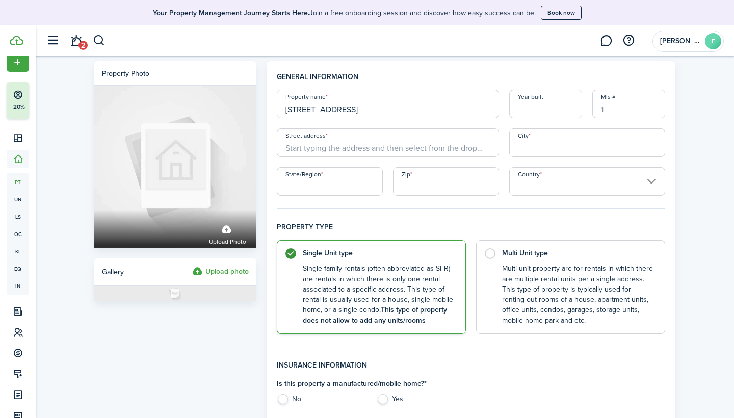
type input "[STREET_ADDRESS]"
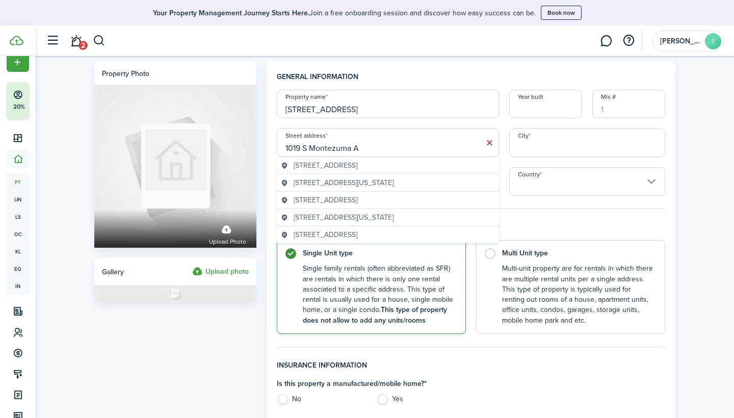
click at [357, 167] on span "[STREET_ADDRESS]" at bounding box center [326, 165] width 64 height 11
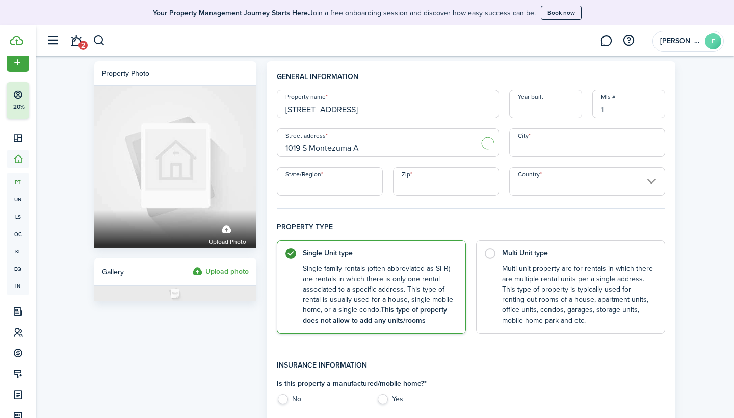
type input "[STREET_ADDRESS]"
type input "Phoenix"
type input "AZ"
type input "85003"
type input "[GEOGRAPHIC_DATA]"
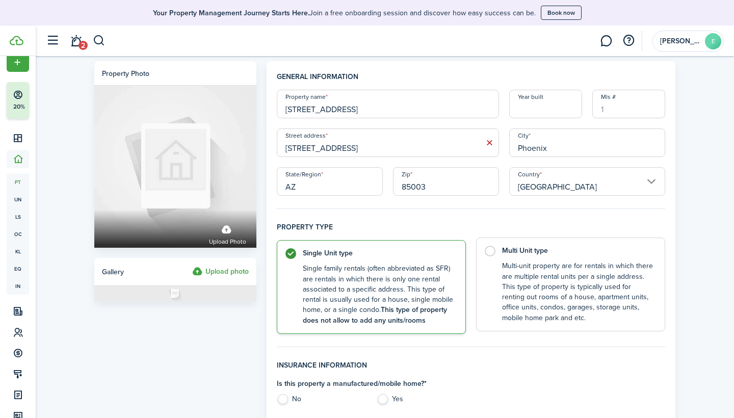
click at [549, 317] on control-radio-card-description "Multi-unit property are for rentals in which there are multiple rental units pe…" at bounding box center [578, 292] width 152 height 62
radio input "false"
radio input "true"
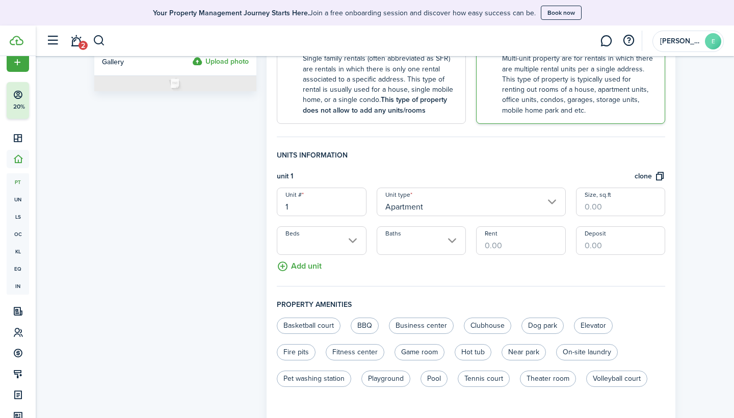
scroll to position [223, 0]
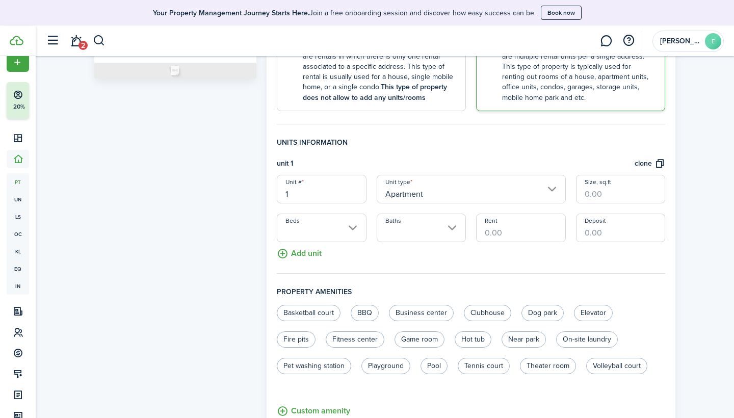
click at [313, 248] on button "Add unit" at bounding box center [299, 251] width 45 height 18
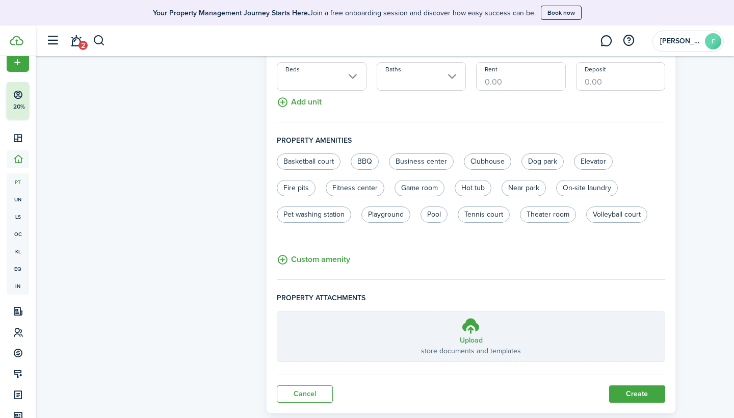
scroll to position [480, 0]
click at [624, 387] on button "Create" at bounding box center [637, 392] width 56 height 17
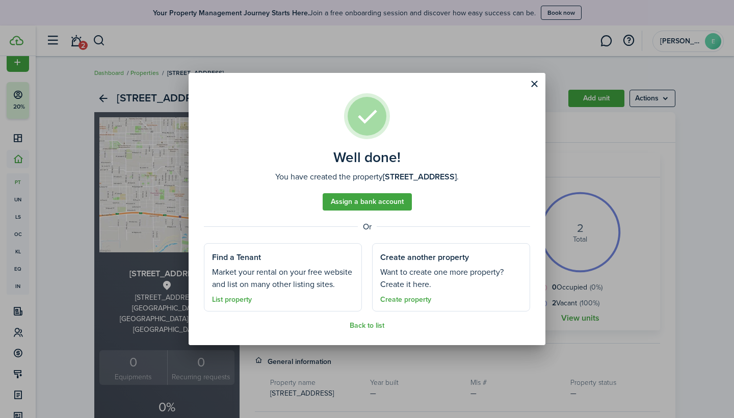
click at [536, 85] on button "Close modal" at bounding box center [533, 83] width 17 height 17
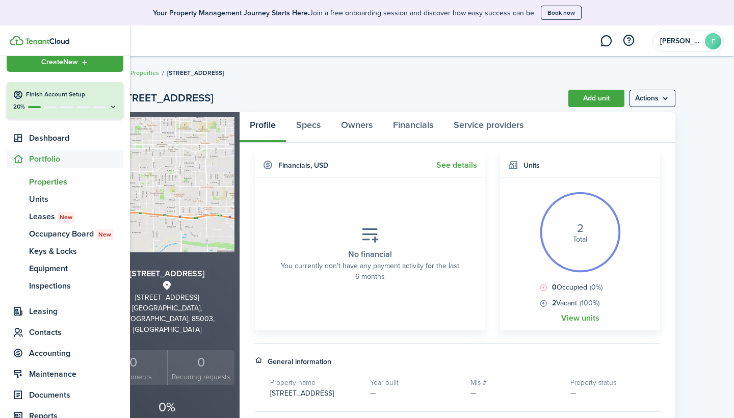
click at [25, 159] on sidebar-link-icon at bounding box center [18, 159] width 22 height 11
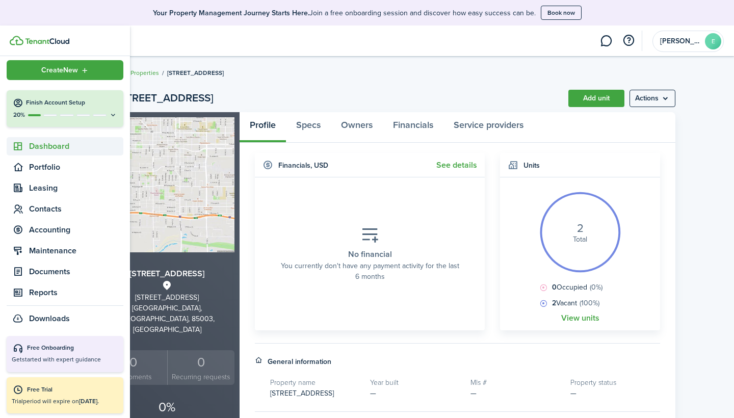
click at [40, 147] on span "Dashboard" at bounding box center [76, 146] width 94 height 12
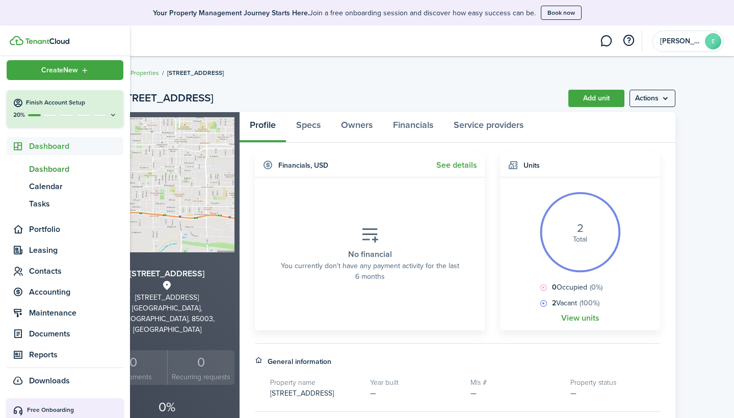
click at [45, 168] on span "Dashboard" at bounding box center [76, 169] width 94 height 12
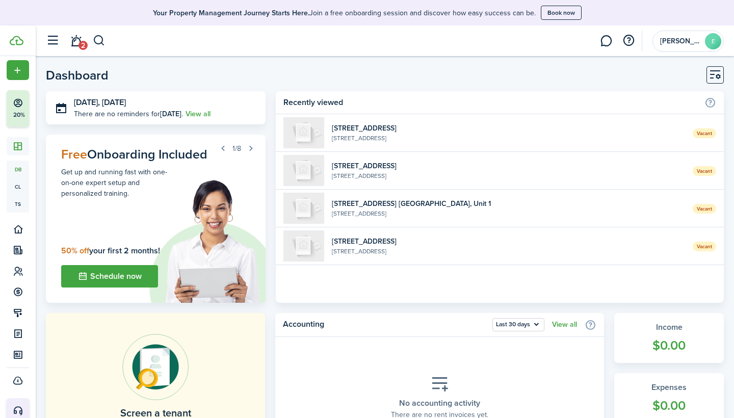
click at [333, 66] on header-page "Dashboard" at bounding box center [385, 78] width 678 height 25
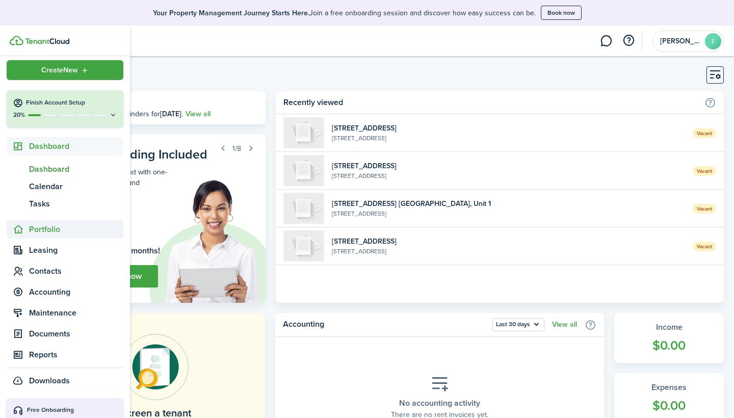
click at [24, 230] on sidebar-link-icon at bounding box center [18, 229] width 22 height 11
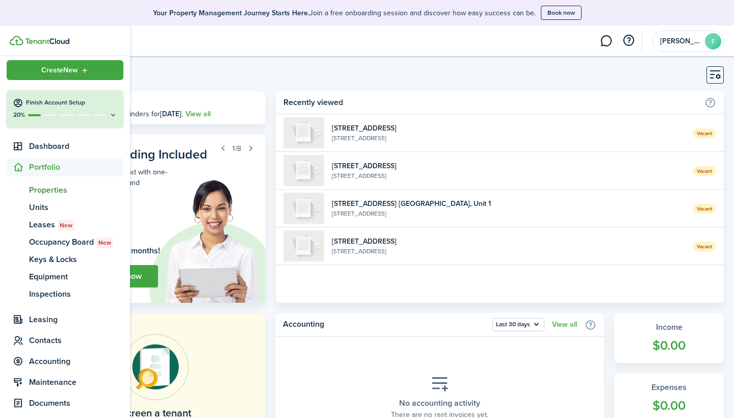
click at [57, 187] on span "Properties" at bounding box center [76, 190] width 94 height 12
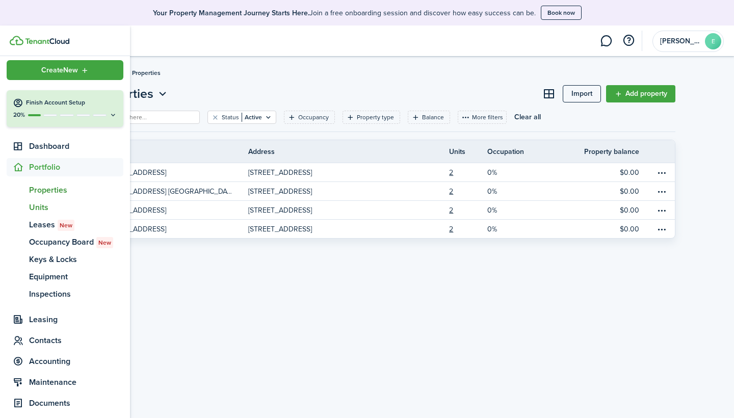
click at [46, 206] on span "Units" at bounding box center [76, 207] width 94 height 12
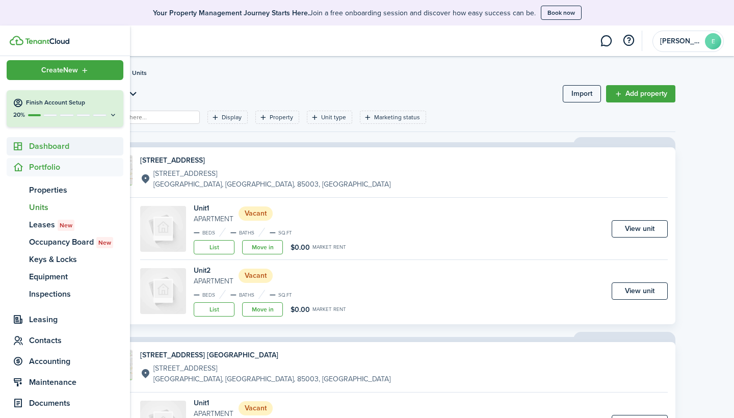
click at [69, 146] on span "Dashboard" at bounding box center [76, 146] width 94 height 12
